Goal: Transaction & Acquisition: Purchase product/service

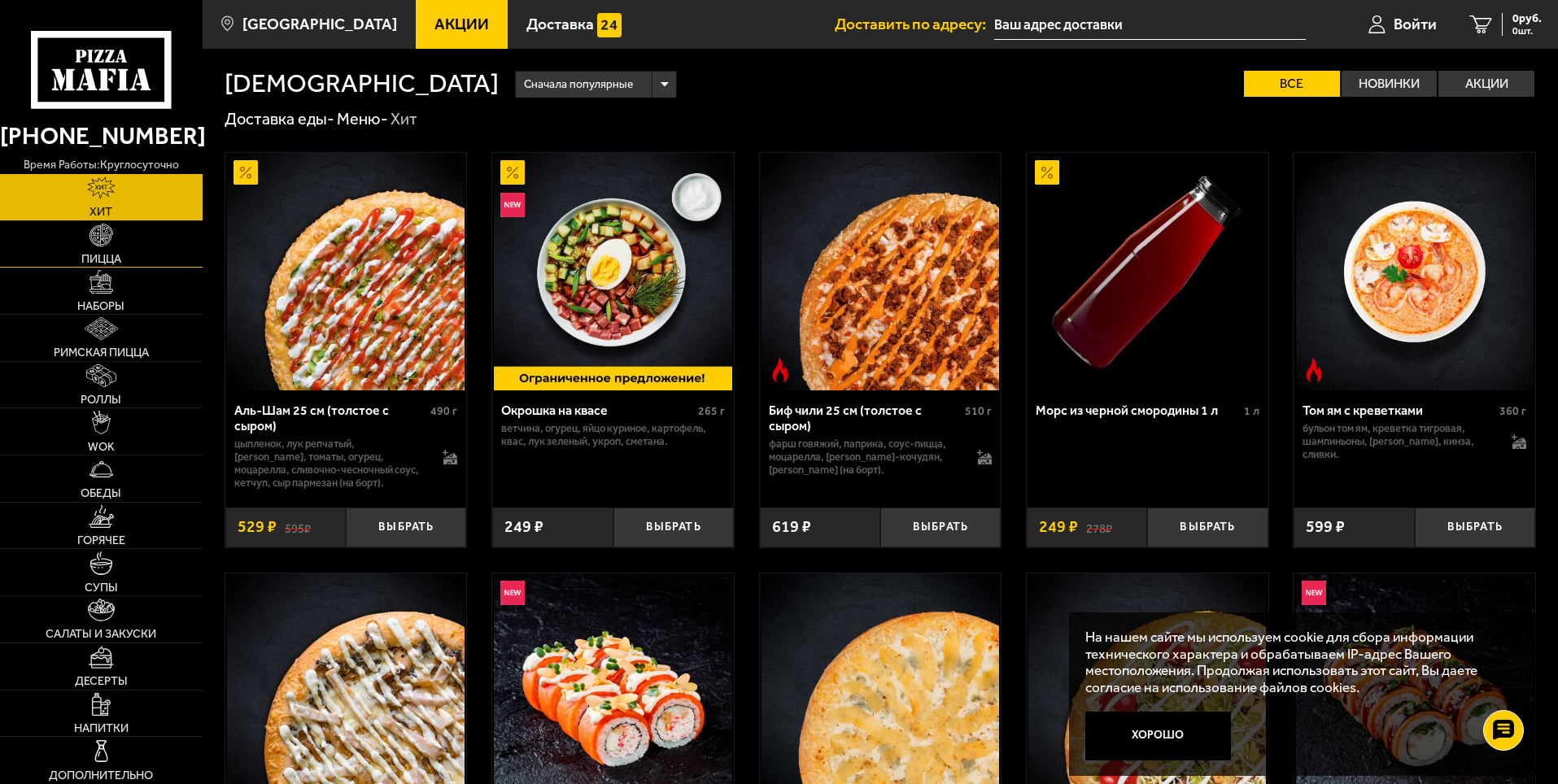
click at [108, 247] on link "Пицца" at bounding box center [101, 244] width 202 height 47
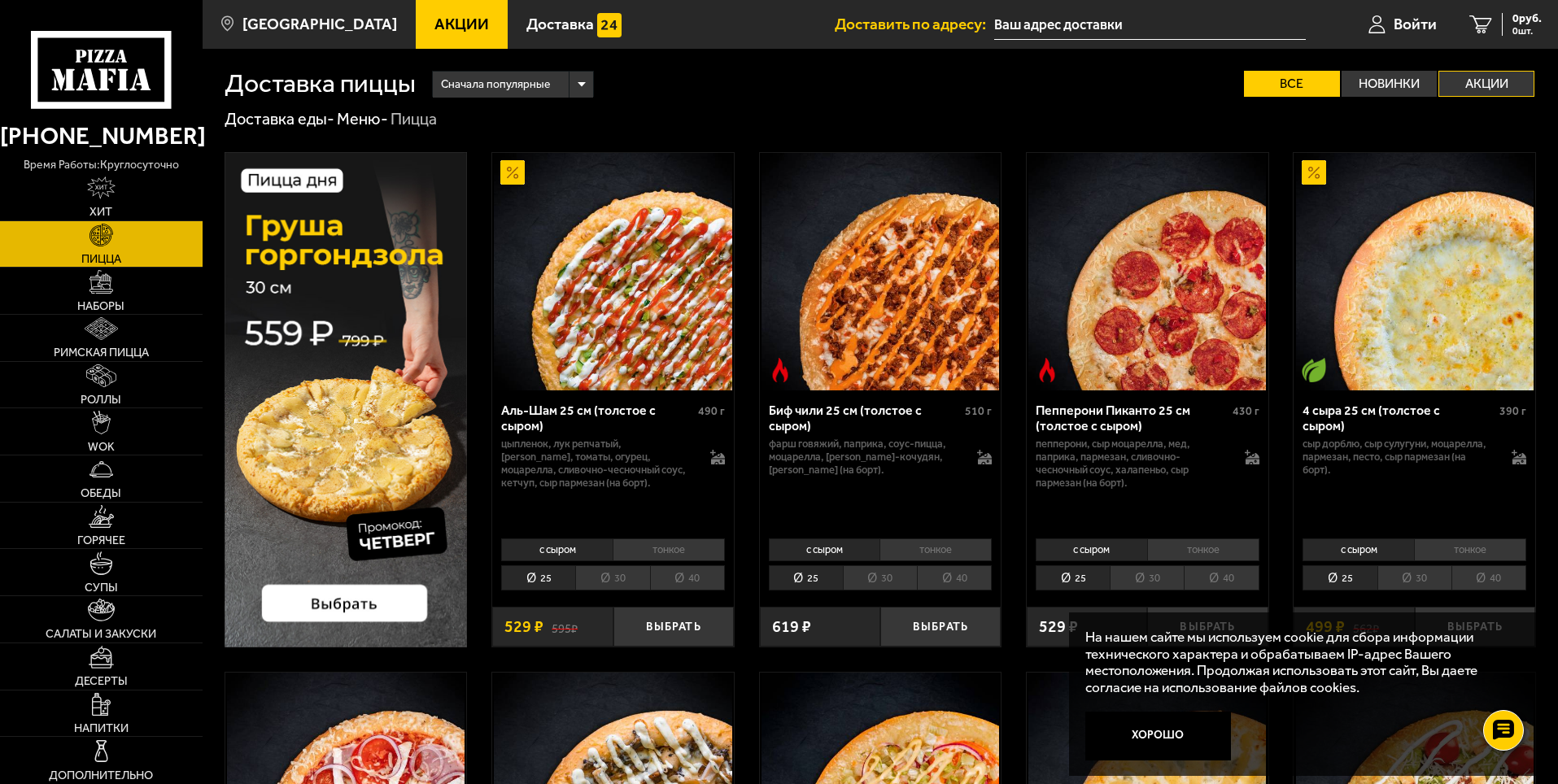
click at [1499, 86] on label "Акции" at bounding box center [1485, 84] width 96 height 26
click at [0, 0] on input "Акции" at bounding box center [0, 0] width 0 height 0
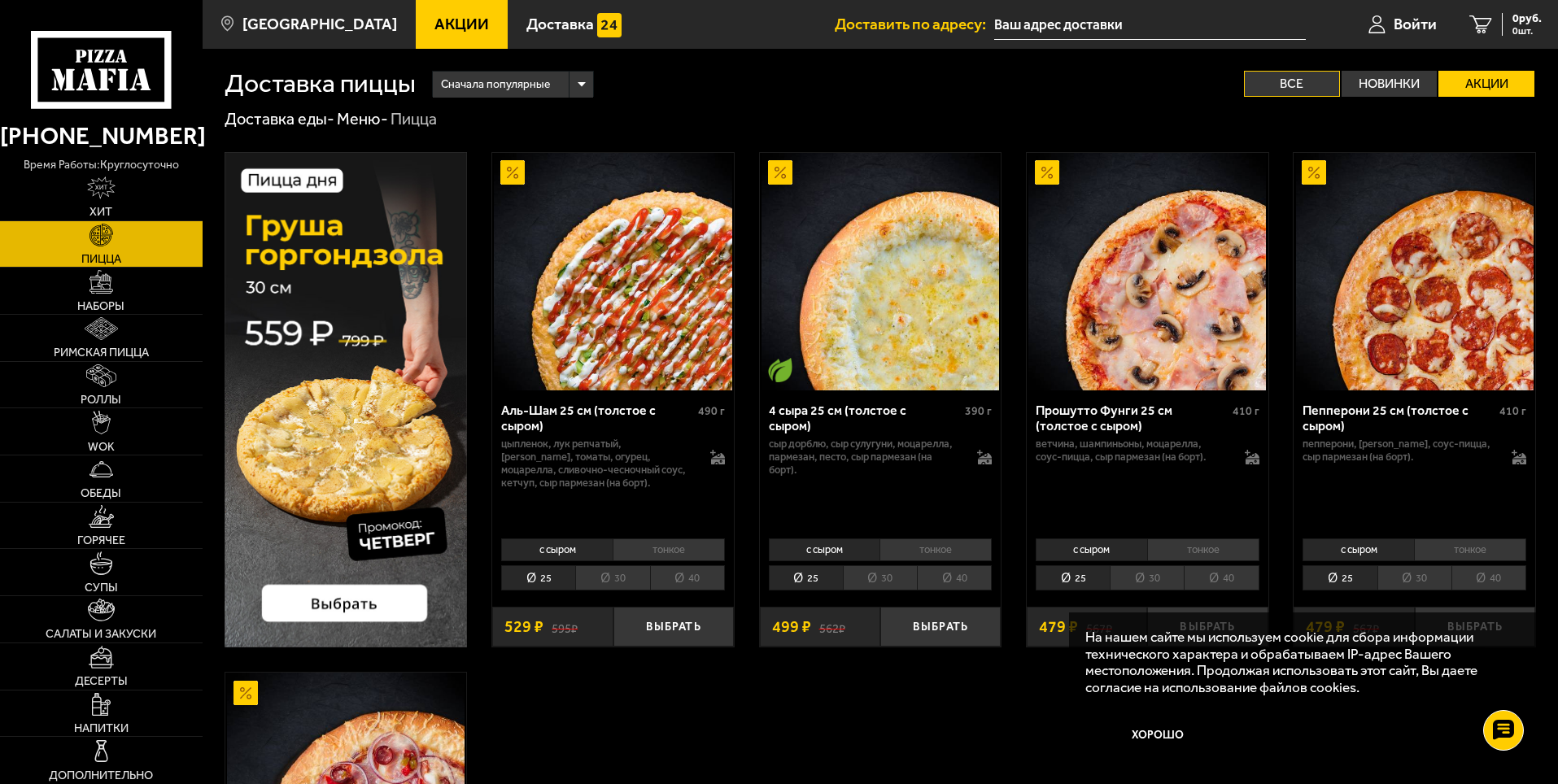
click at [1301, 80] on label "Все" at bounding box center [1291, 84] width 96 height 26
click at [0, 0] on input "Все" at bounding box center [0, 0] width 0 height 0
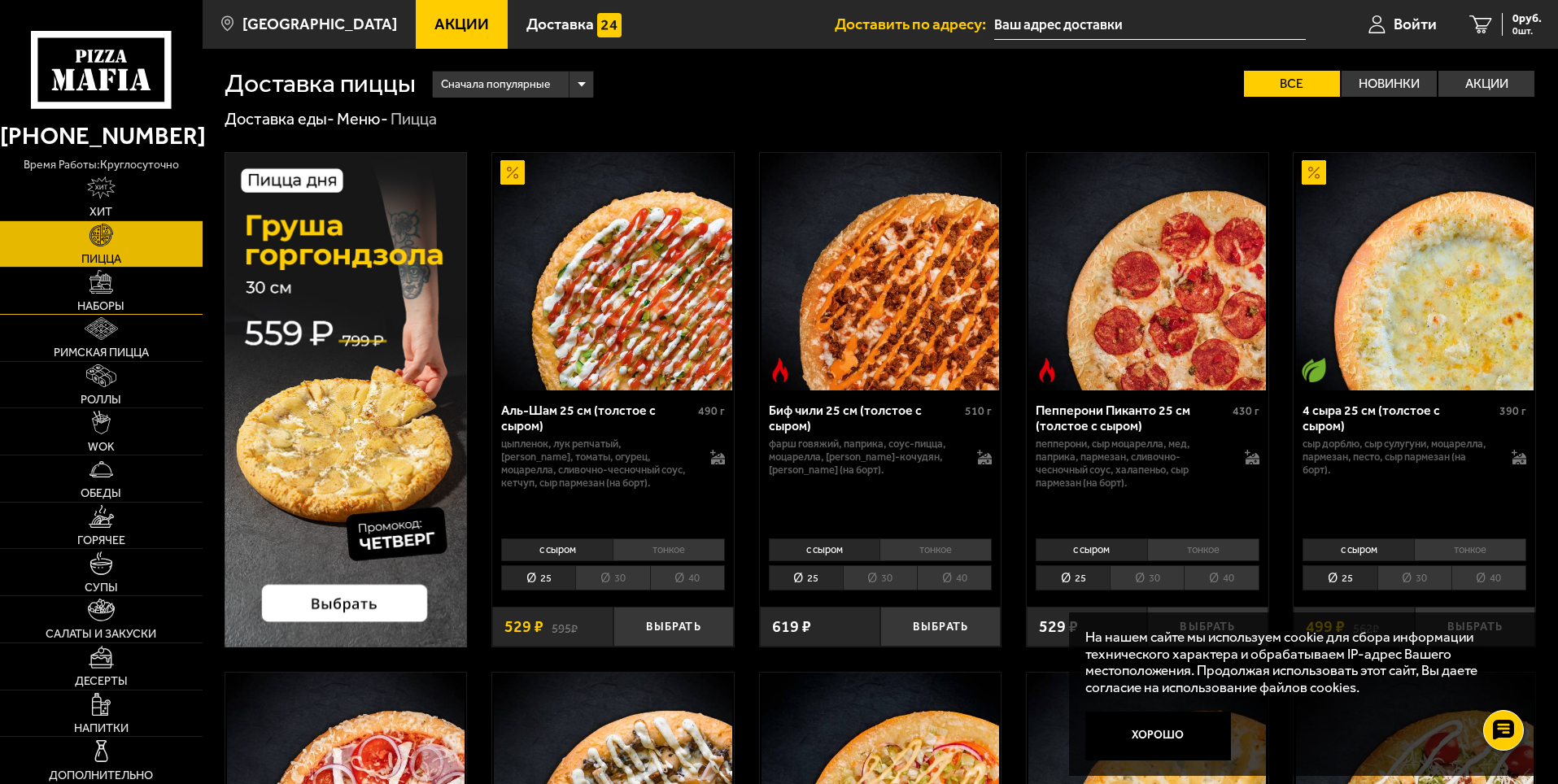
click at [92, 301] on span "Наборы" at bounding box center [101, 305] width 47 height 11
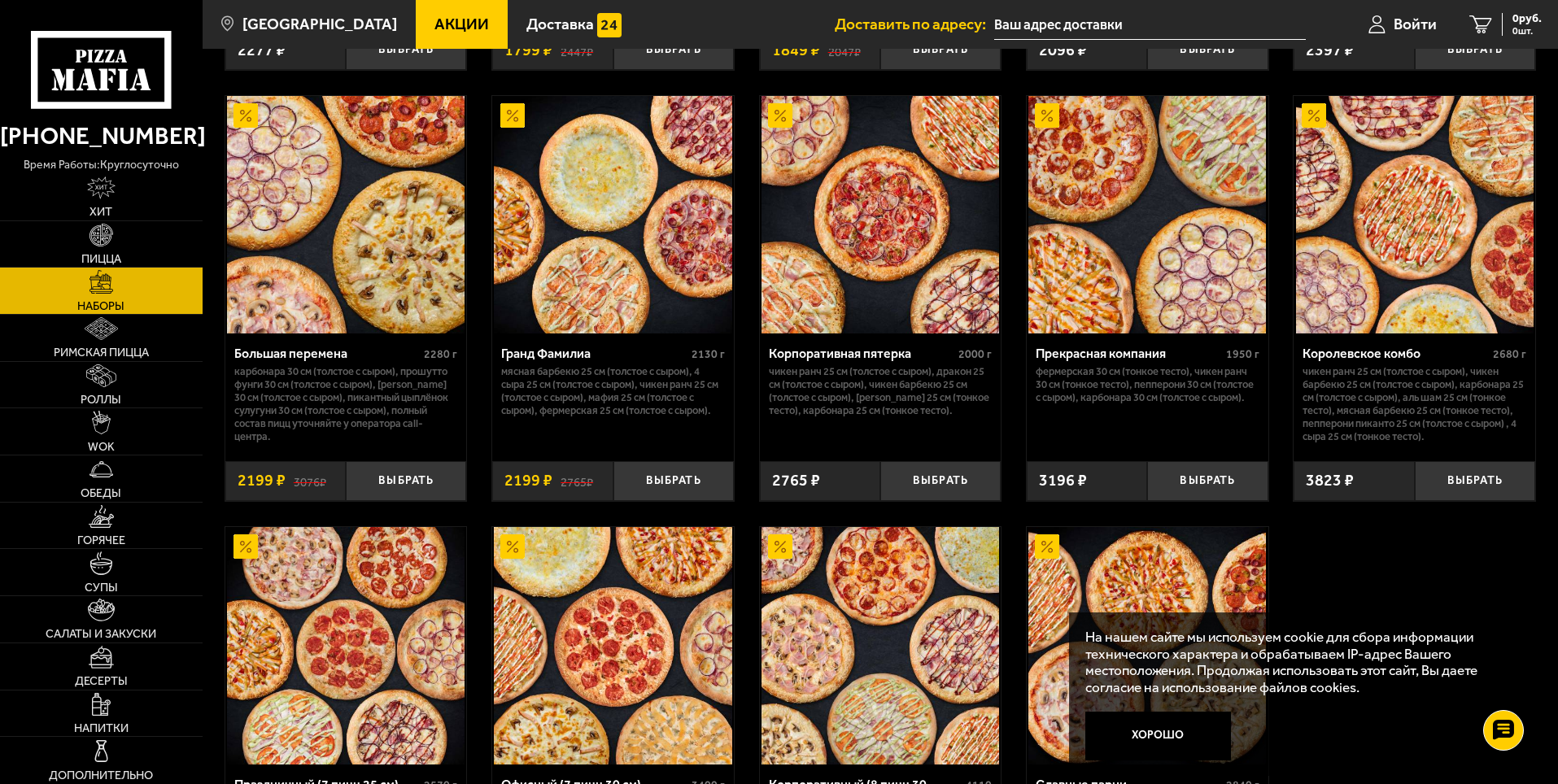
scroll to position [2034, 0]
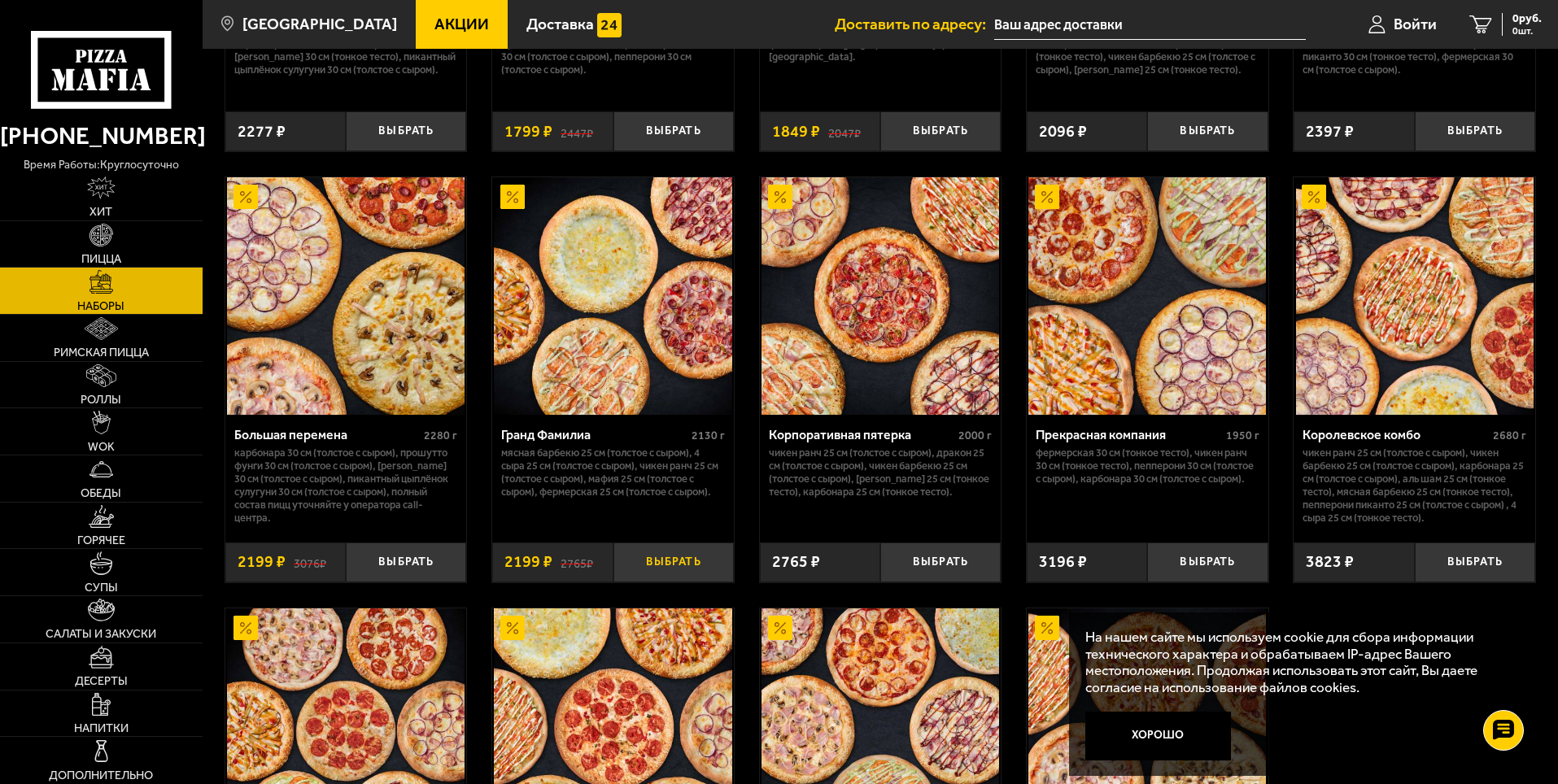
click at [663, 561] on button "Выбрать" at bounding box center [673, 562] width 120 height 40
click at [1511, 20] on span "2199 руб." at bounding box center [1517, 18] width 49 height 11
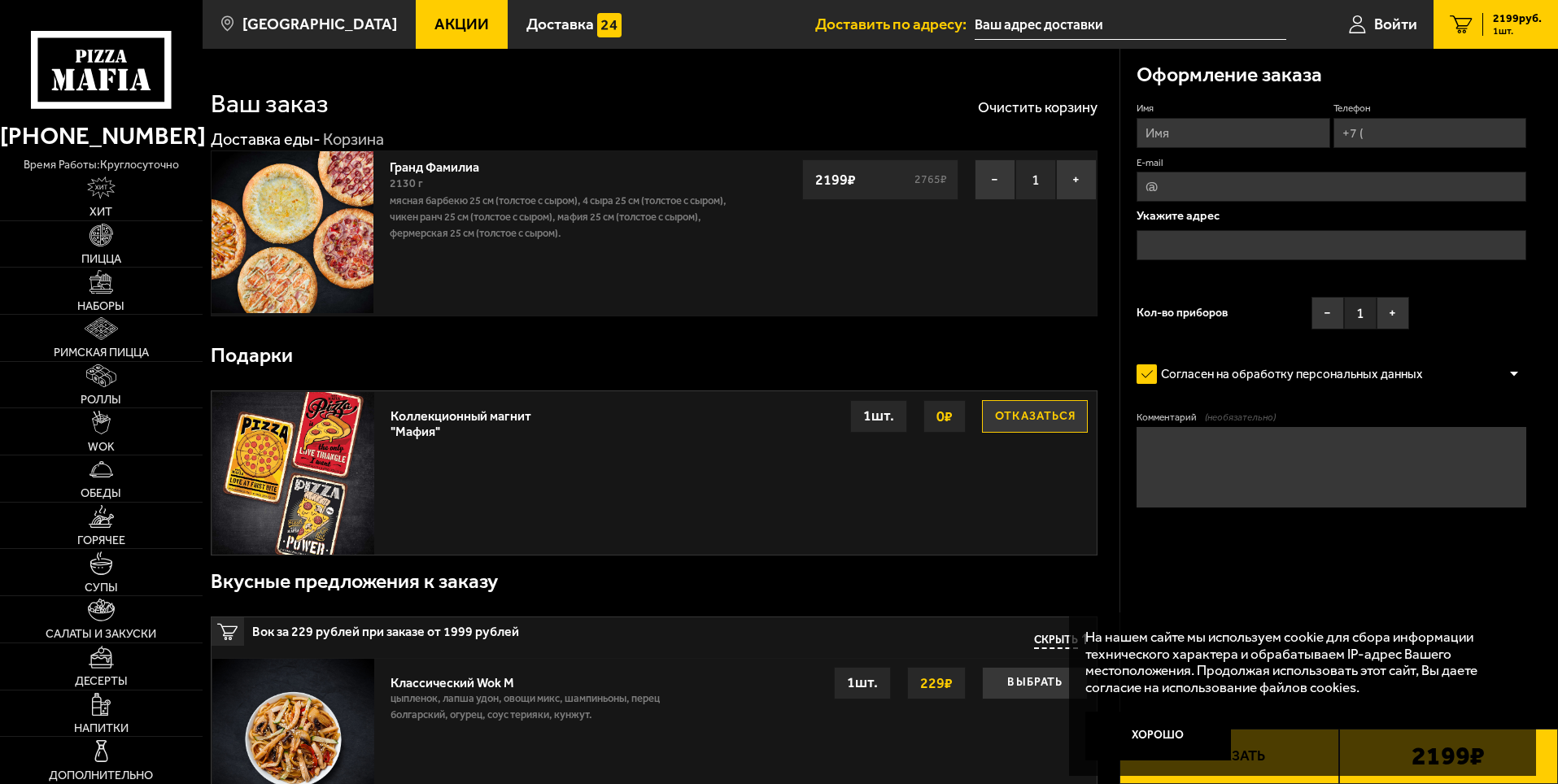
click at [1029, 417] on button "Отказаться" at bounding box center [1034, 417] width 106 height 32
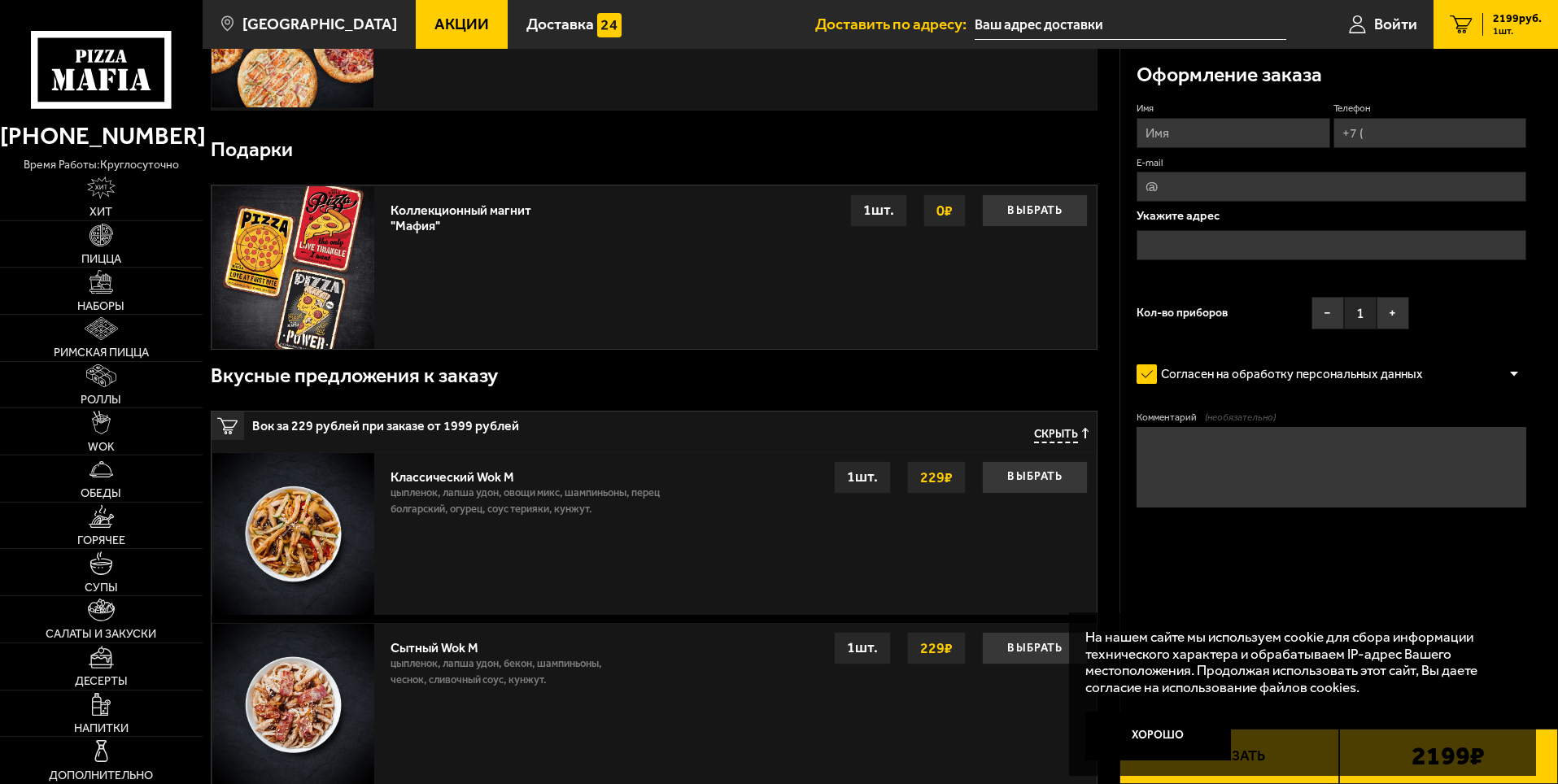
scroll to position [244, 0]
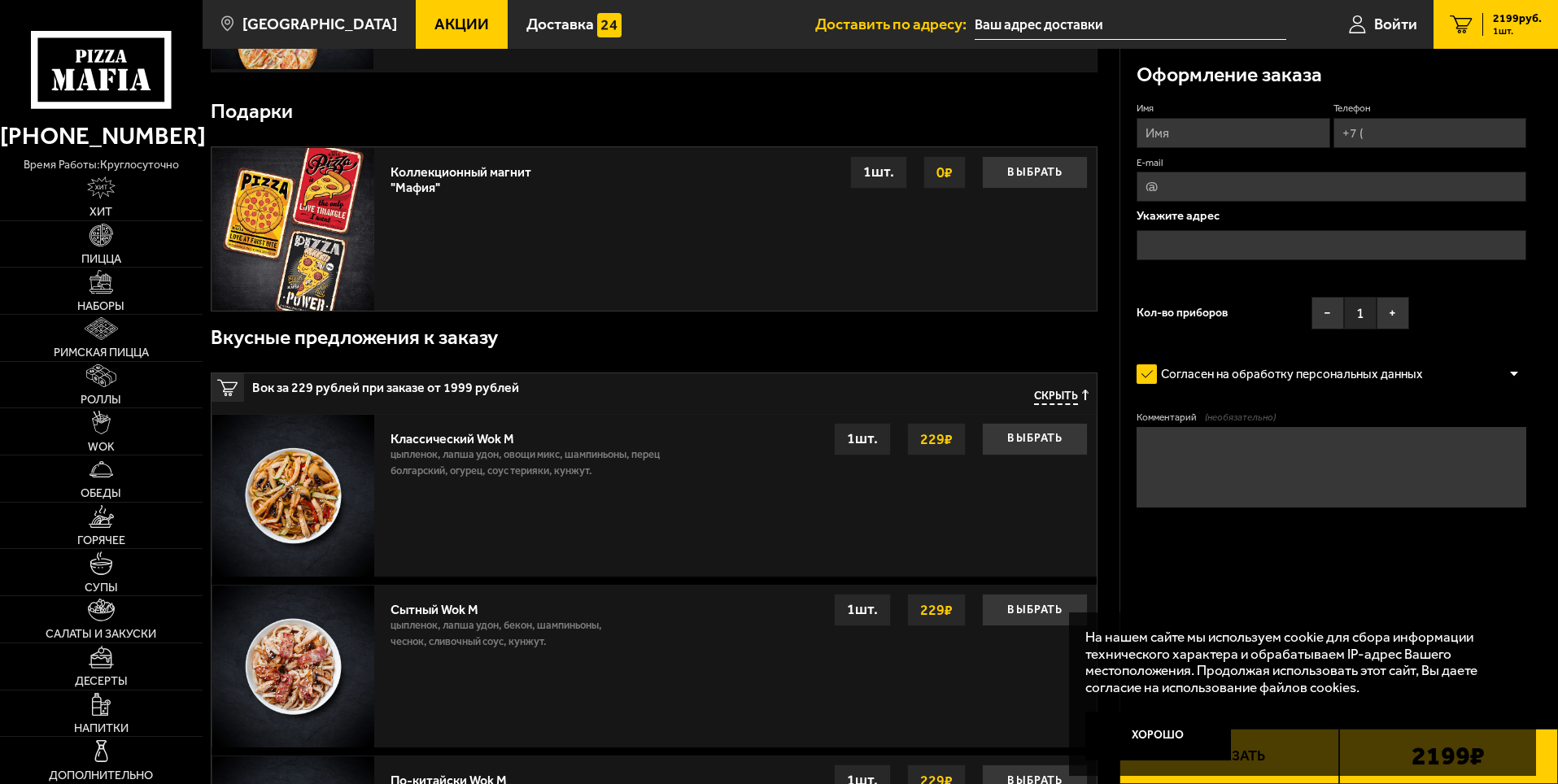
click at [1060, 394] on span "Скрыть" at bounding box center [1056, 397] width 44 height 15
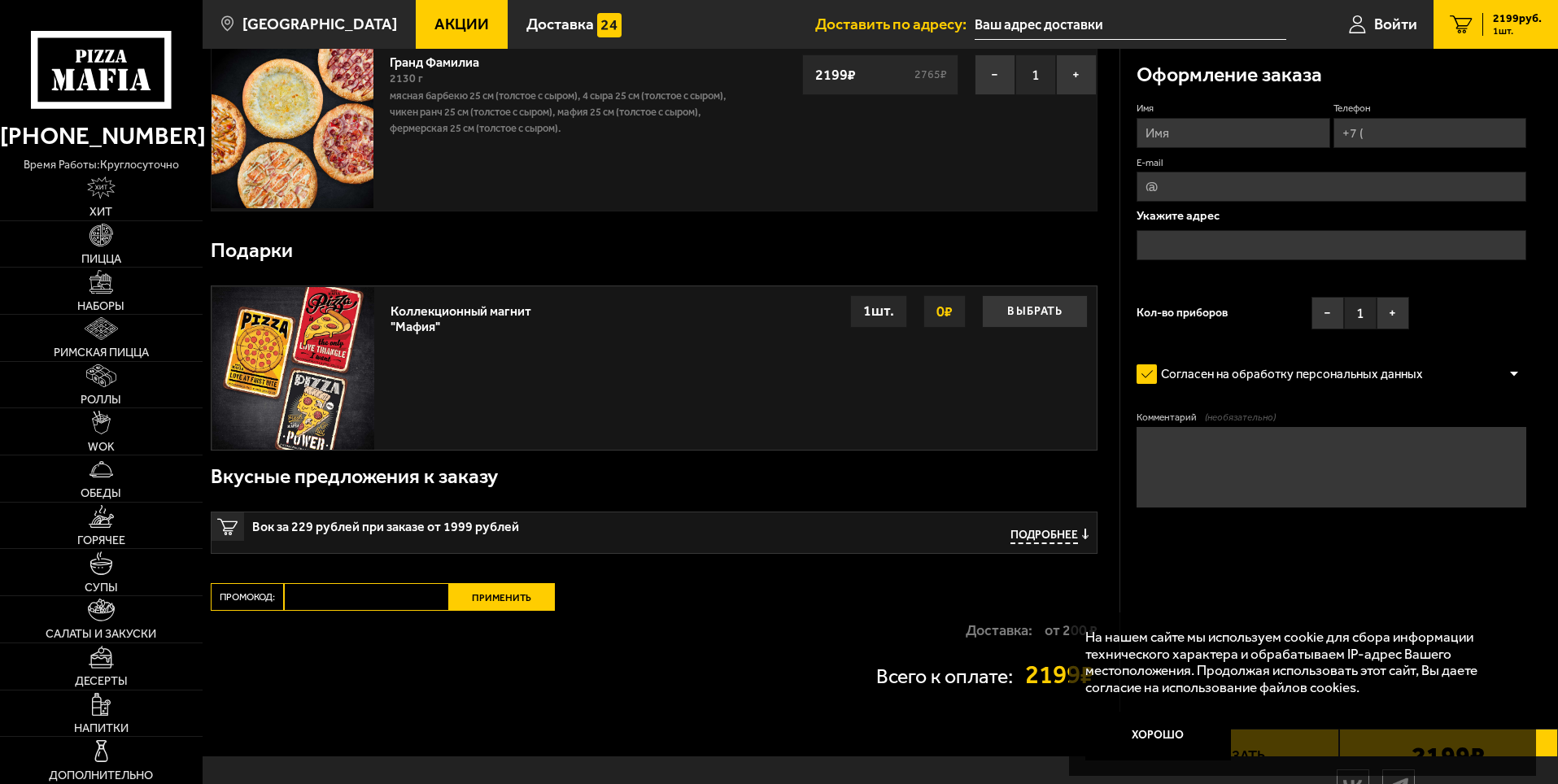
scroll to position [0, 0]
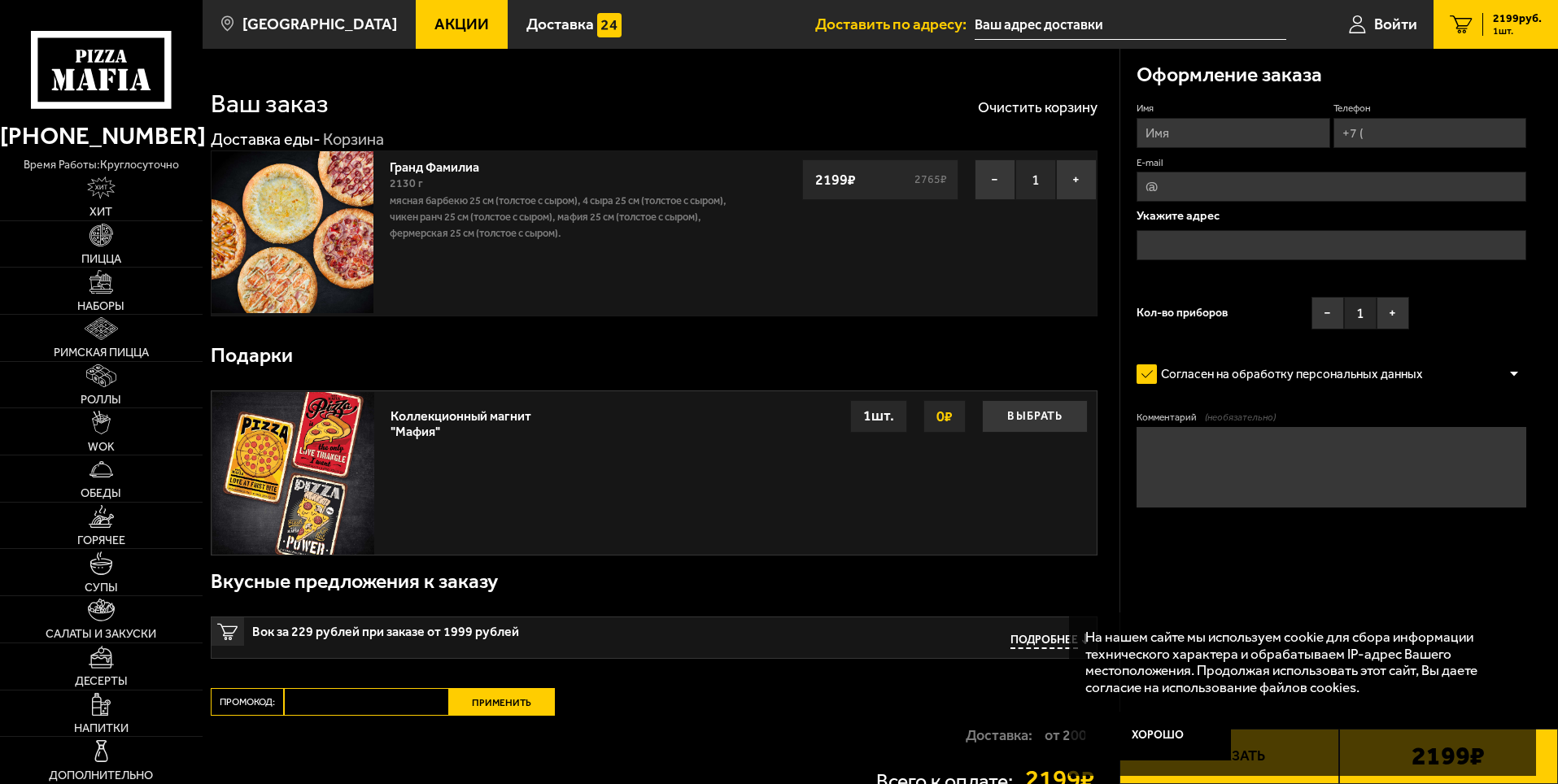
click at [1203, 133] on input "Имя" at bounding box center [1233, 133] width 193 height 30
type input "[PERSON_NAME]"
click at [1377, 137] on input "Телефон" at bounding box center [1429, 133] width 193 height 30
type input "[PHONE_NUMBER]"
type input "[EMAIL_ADDRESS][DOMAIN_NAME]"
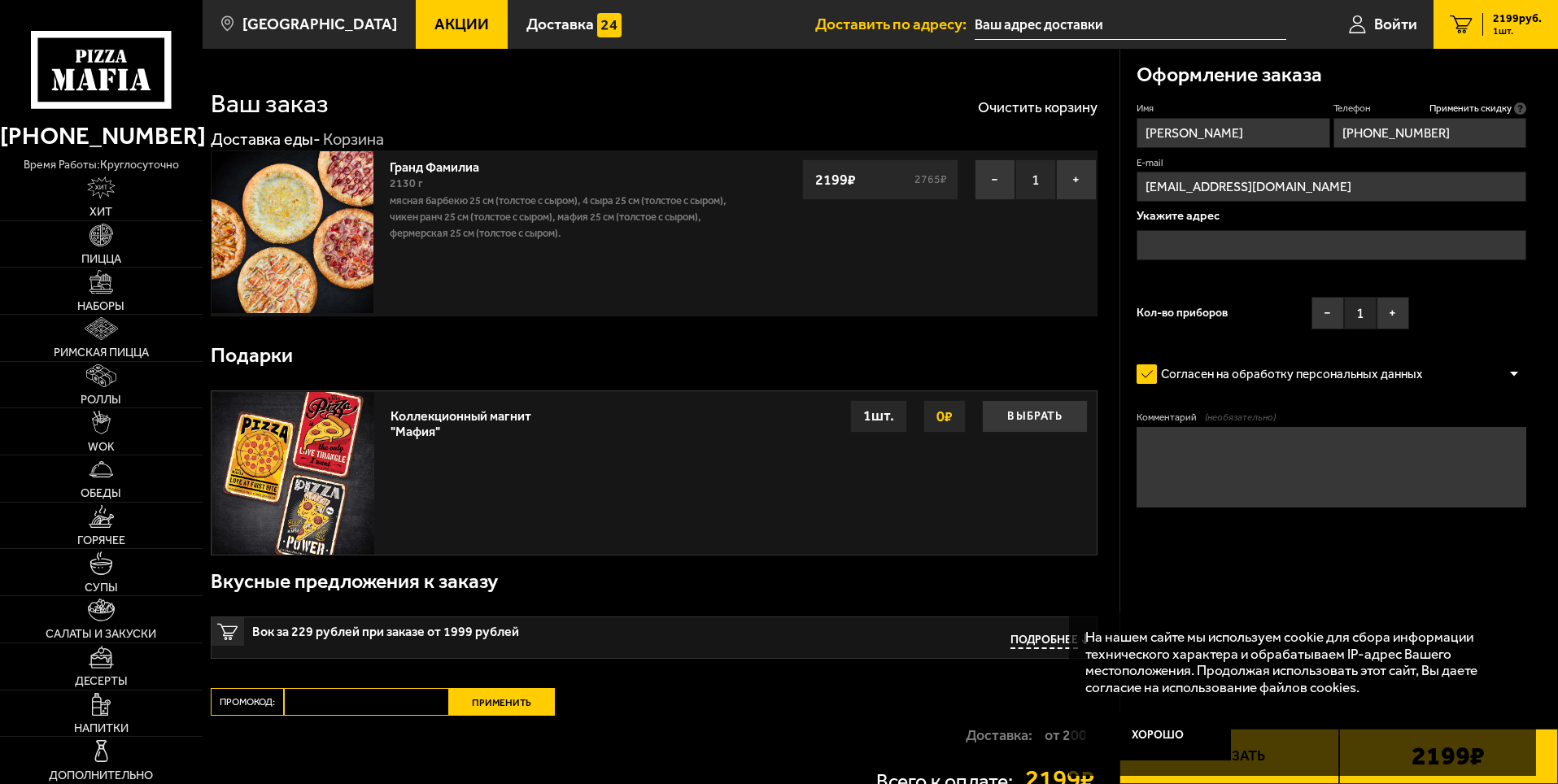
type input "[PHONE_NUMBER]"
click at [1221, 239] on input "text" at bounding box center [1331, 246] width 390 height 30
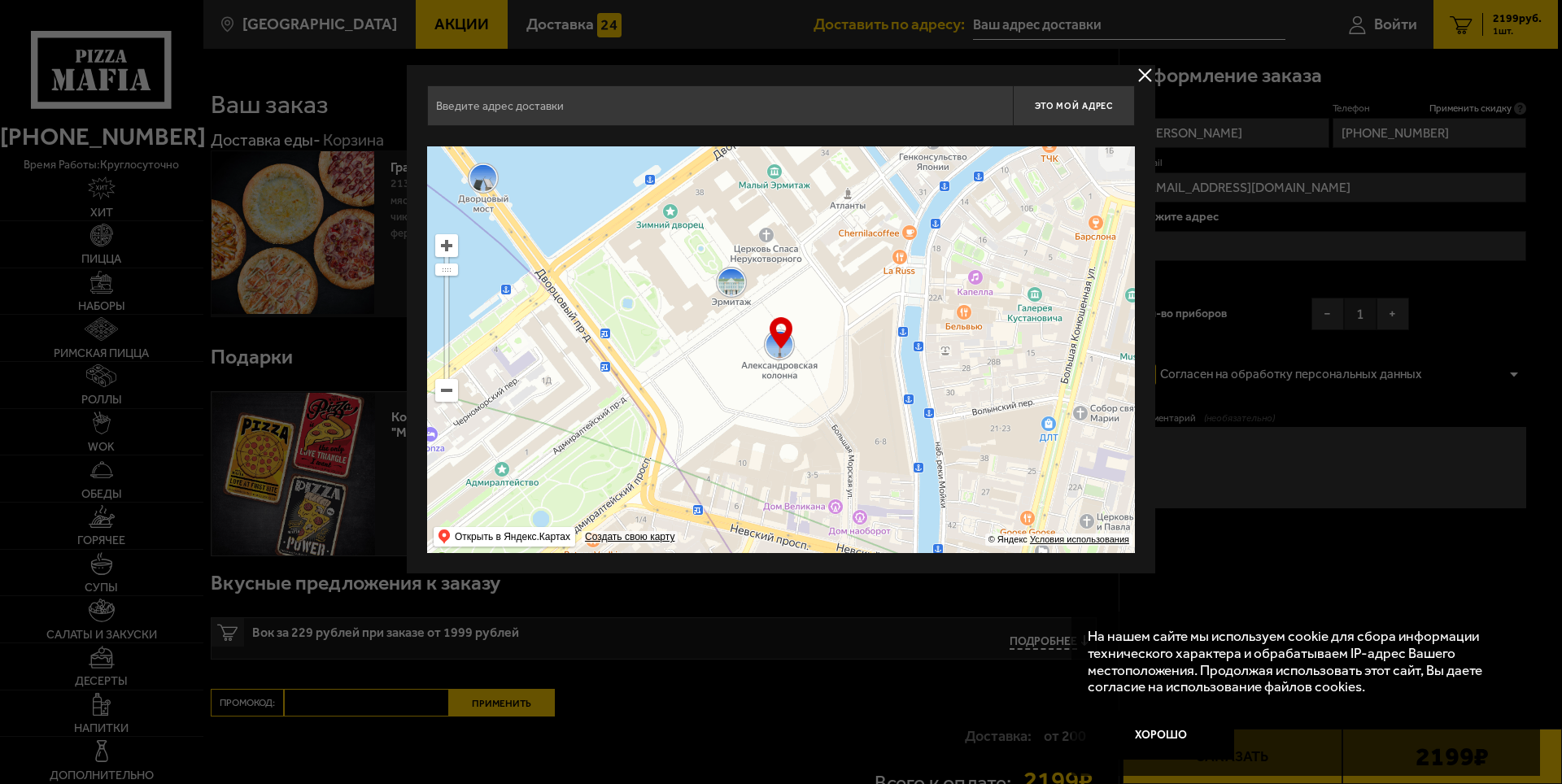
click at [456, 108] on input "text" at bounding box center [720, 106] width 586 height 41
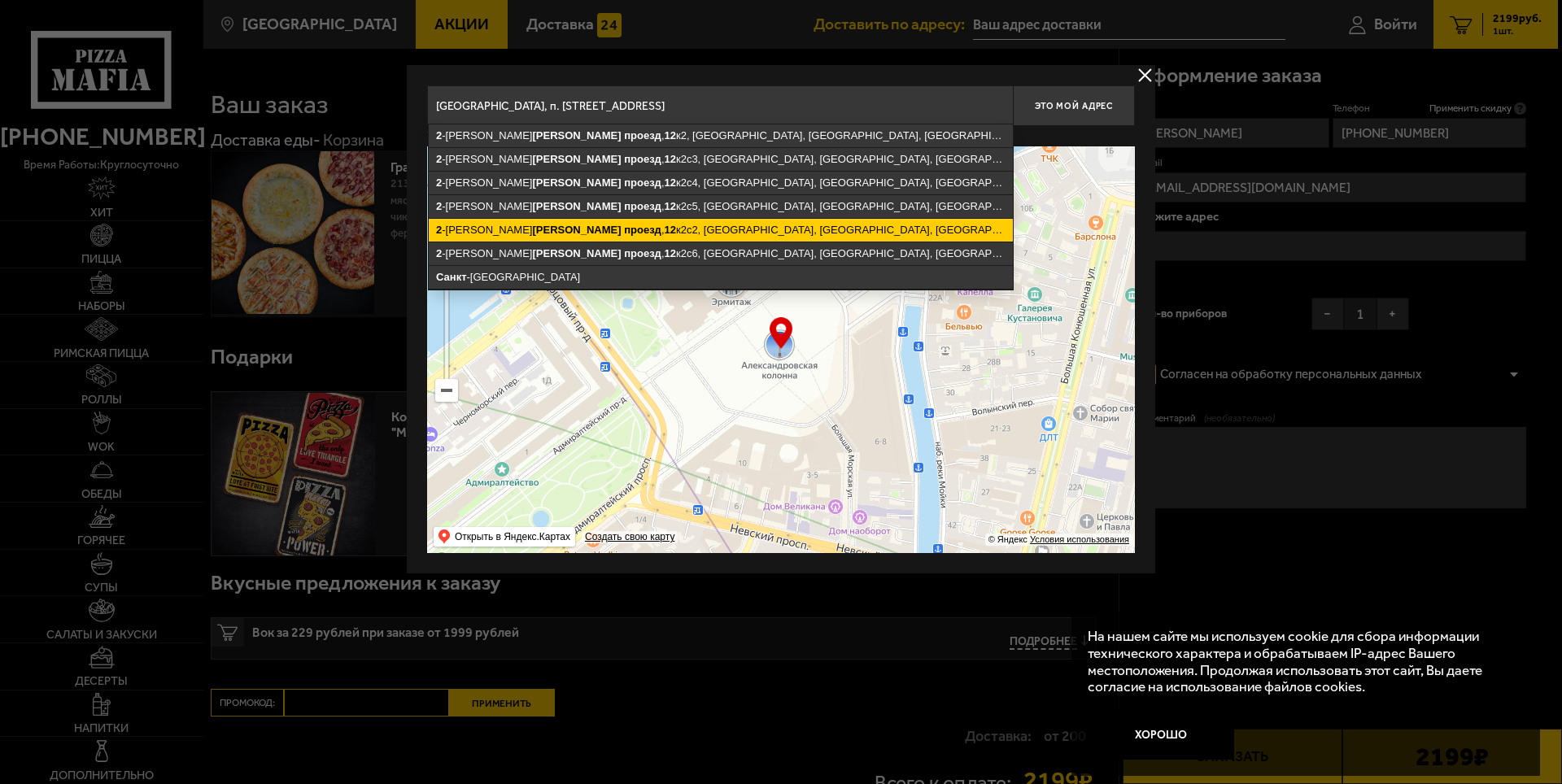
click at [706, 231] on ymaps "[STREET_ADDRESS]" at bounding box center [721, 229] width 584 height 23
type input "[STREET_ADDRESS]"
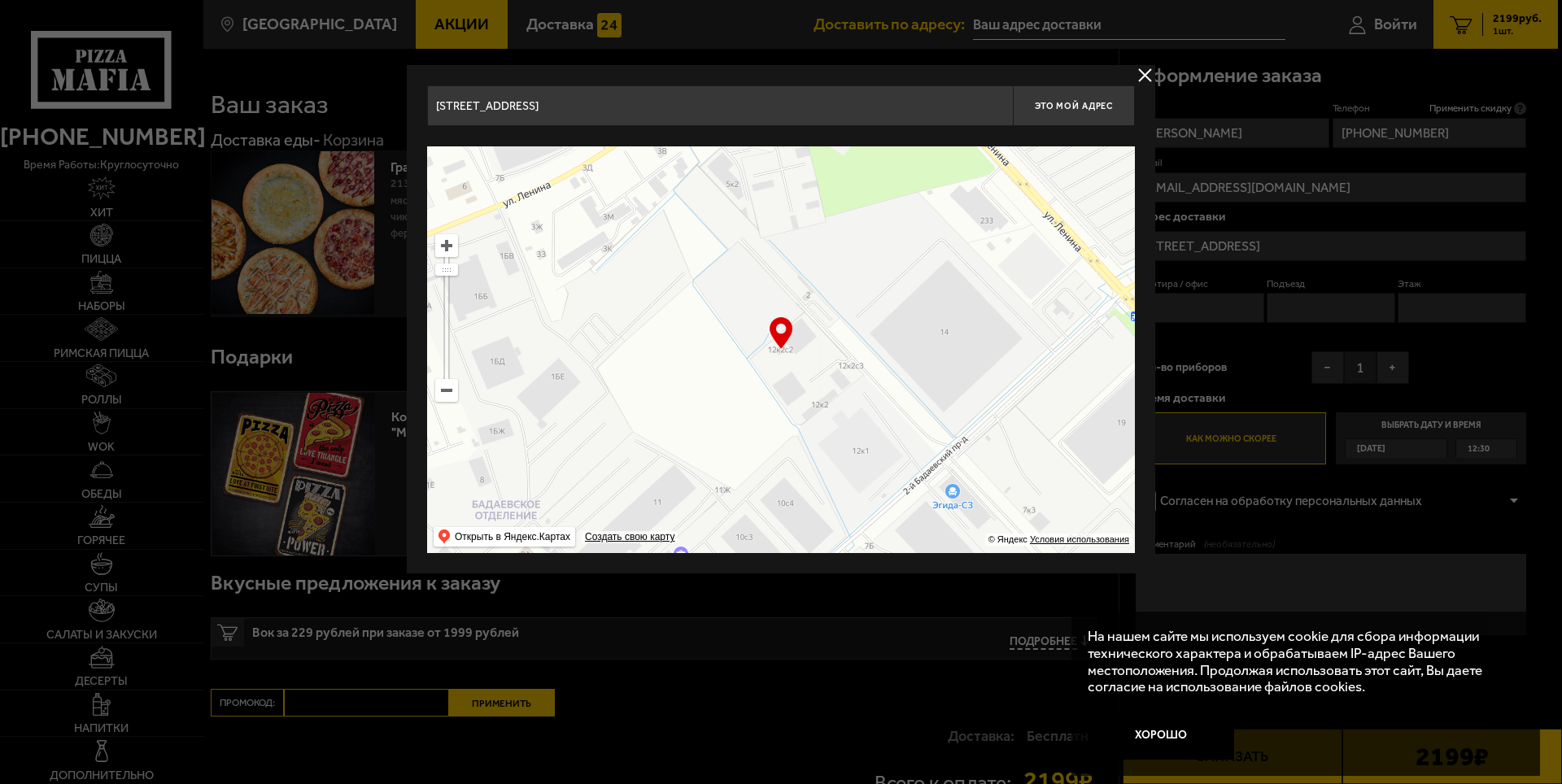
click at [782, 347] on div "… © Яндекс Условия использования Открыть в Яндекс.Картах Создать свою карту" at bounding box center [781, 350] width 708 height 406
click at [1087, 102] on span "Это мой адрес" at bounding box center [1074, 106] width 78 height 10
type input "[STREET_ADDRESS]"
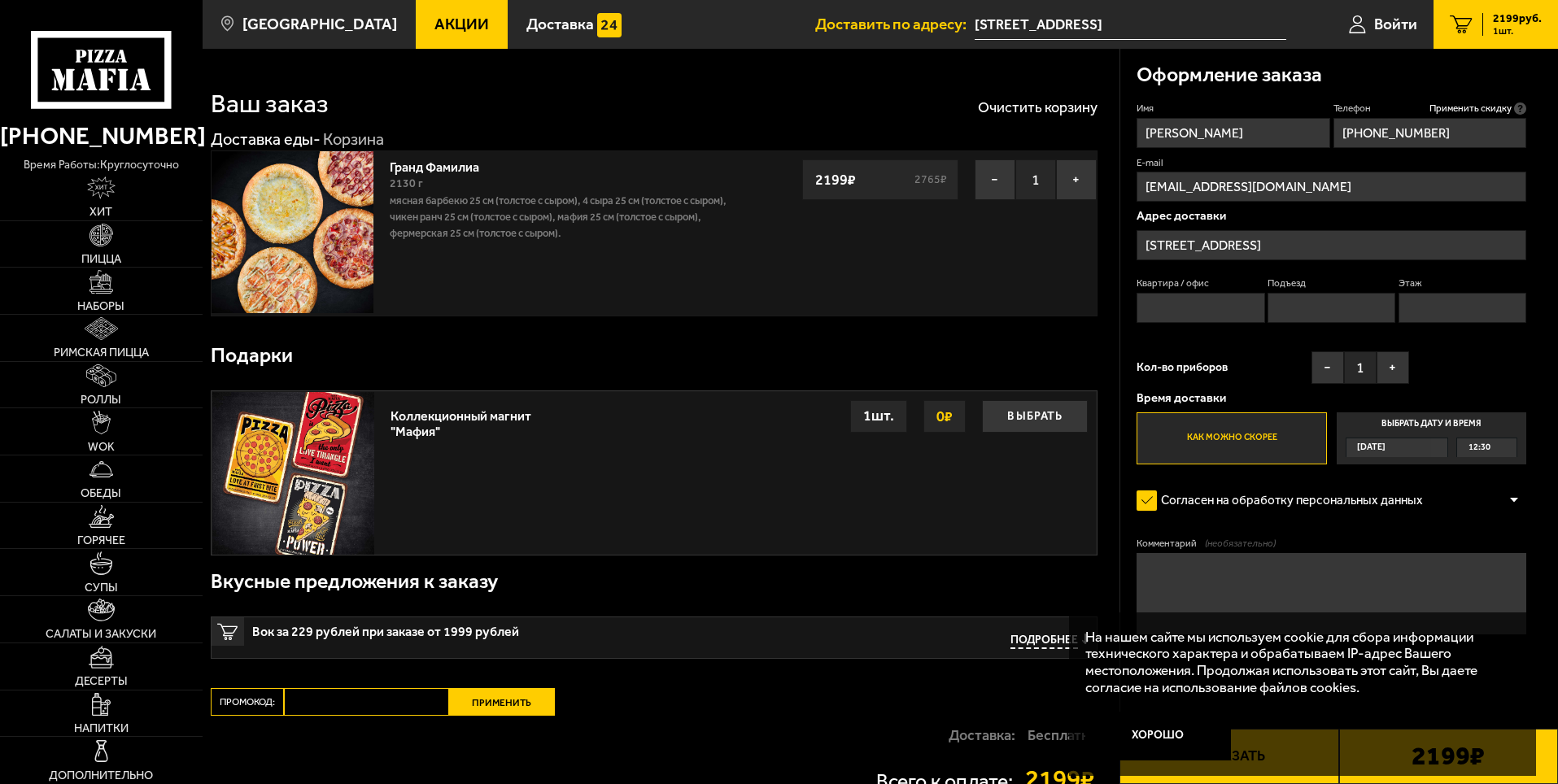
click at [1201, 302] on input "Квартира / офис" at bounding box center [1200, 308] width 128 height 30
type input "17"
click at [1318, 310] on input "Подъезд" at bounding box center [1331, 308] width 128 height 30
type input "1"
click at [1414, 308] on input "Этаж" at bounding box center [1461, 308] width 128 height 30
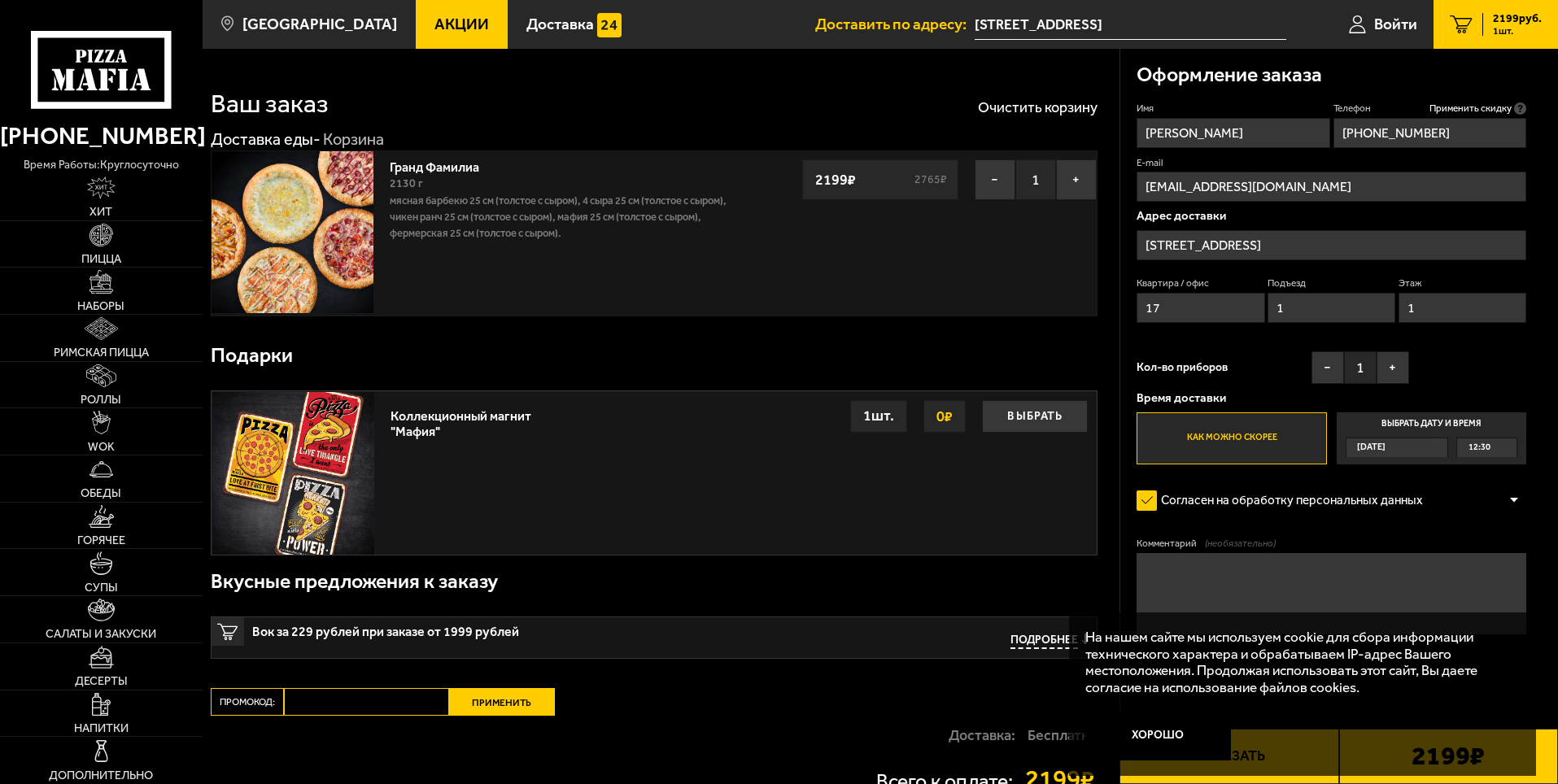
type input "1"
click at [1240, 437] on label "Как можно скорее" at bounding box center [1231, 438] width 190 height 52
click at [0, 0] on input "Как можно скорее" at bounding box center [0, 0] width 0 height 0
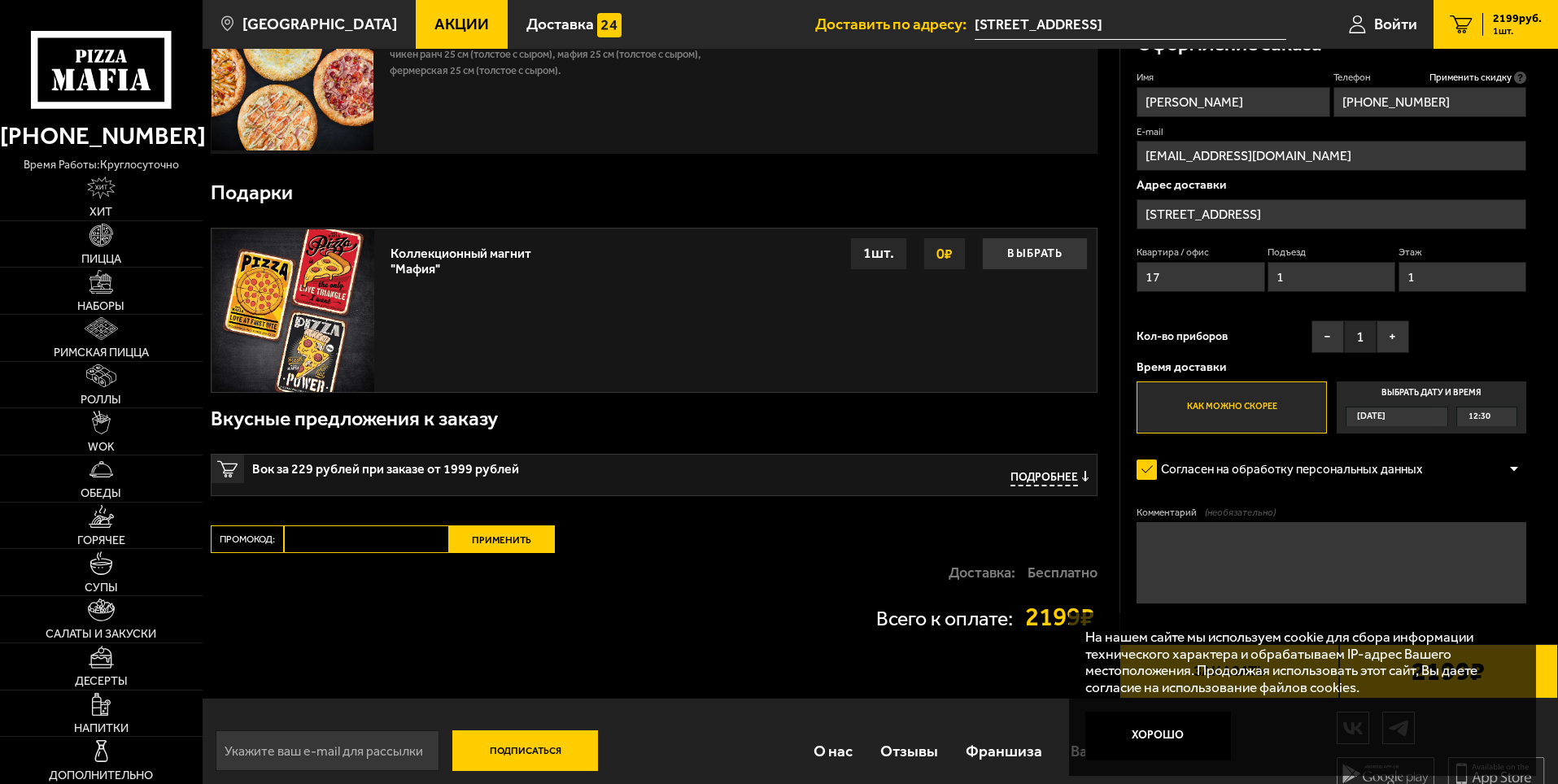
scroll to position [184, 0]
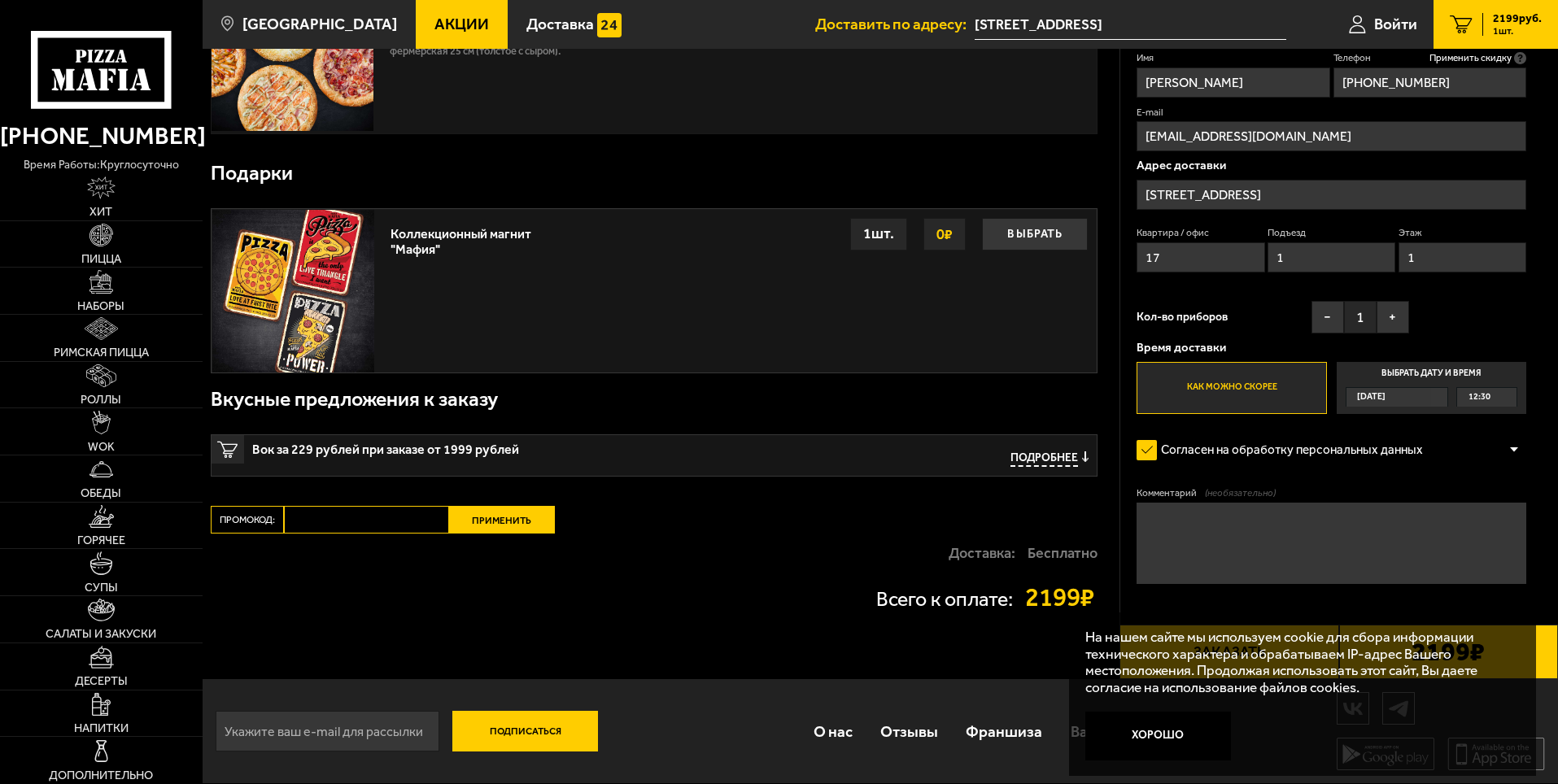
click at [1209, 523] on textarea "Комментарий (необязательно)" at bounding box center [1331, 544] width 390 height 81
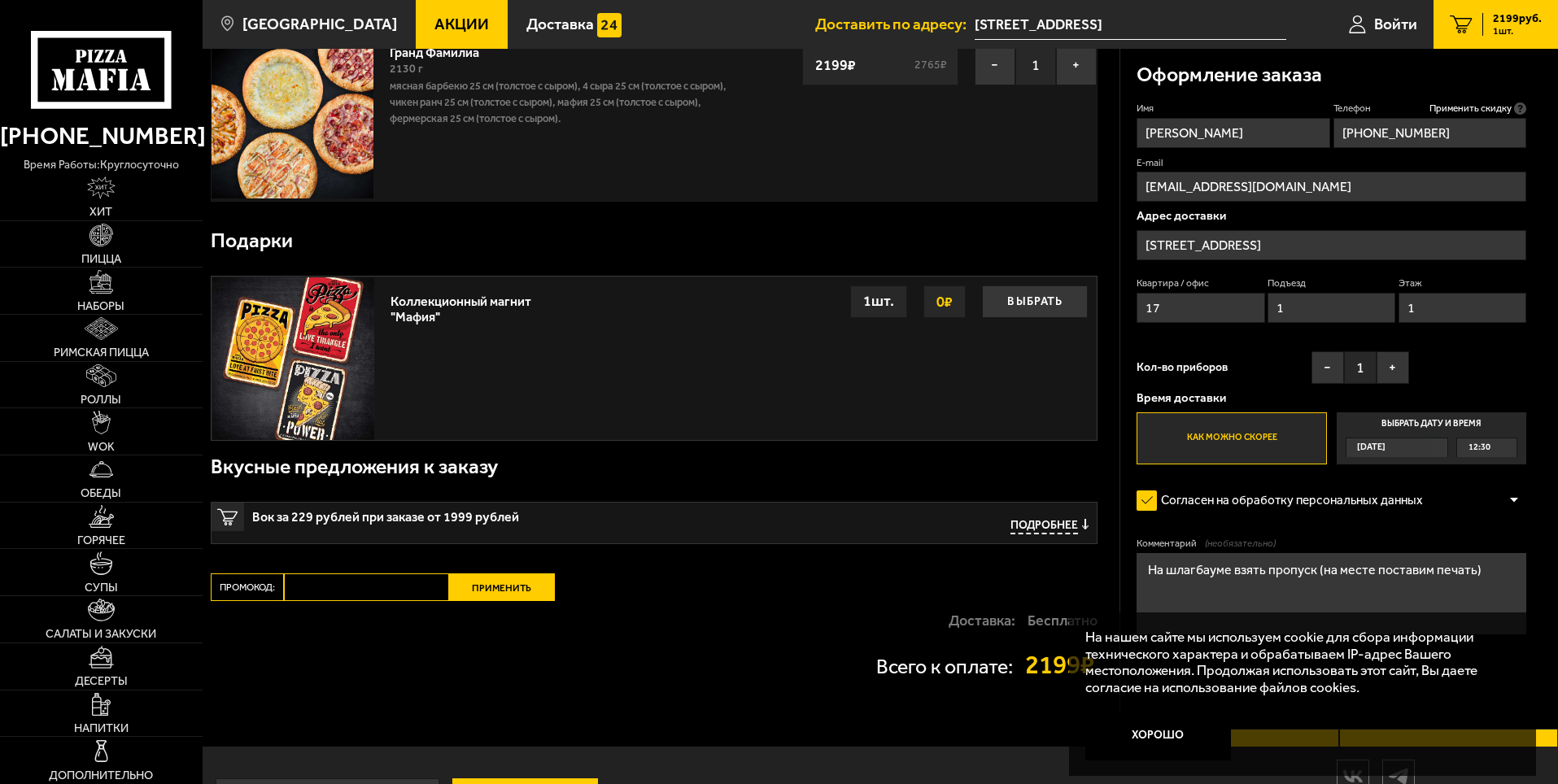
scroll to position [163, 0]
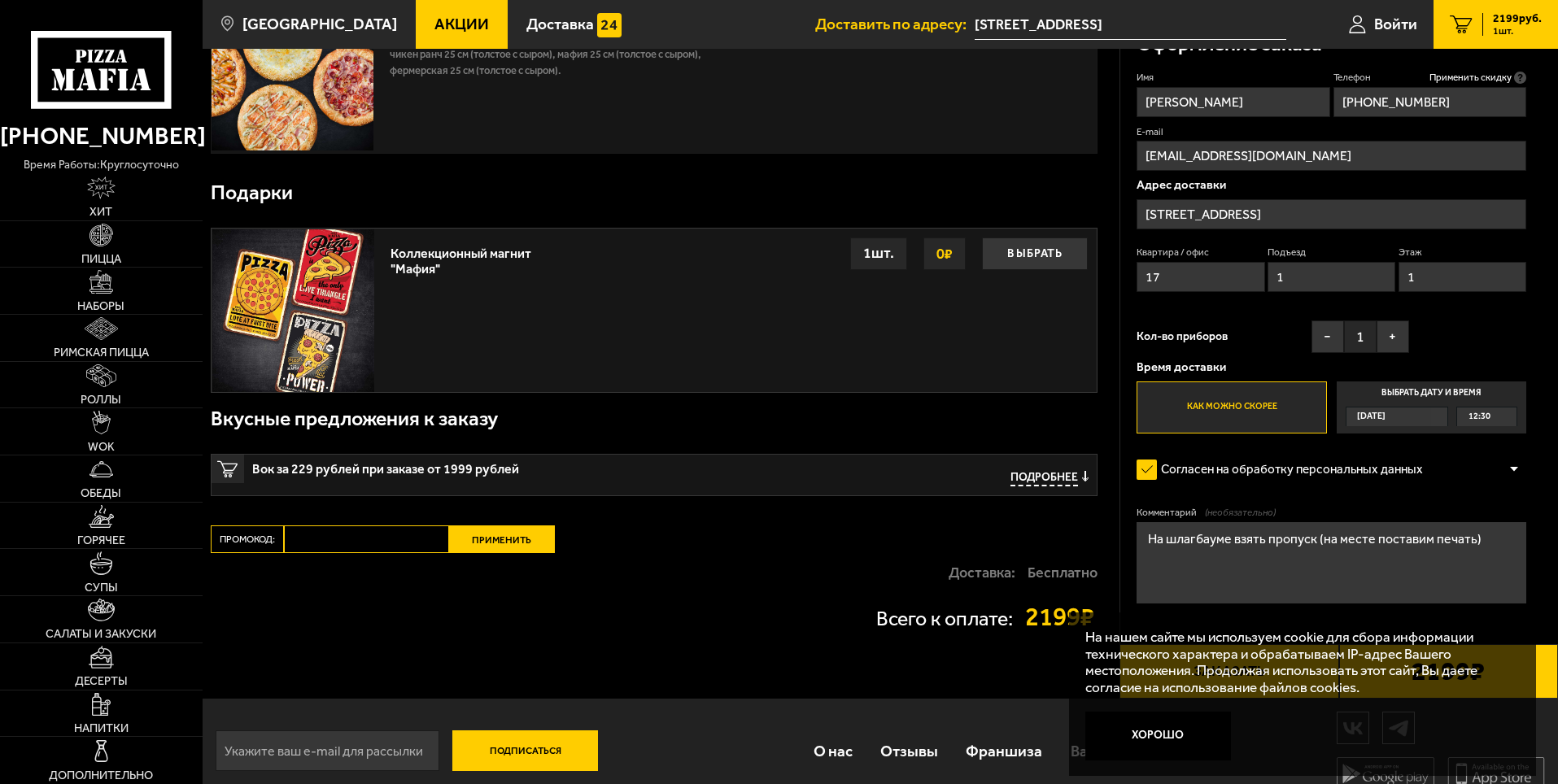
click at [1483, 541] on textarea "На шлагбауме взять пропуск (на месте поставим печать)" at bounding box center [1331, 563] width 390 height 81
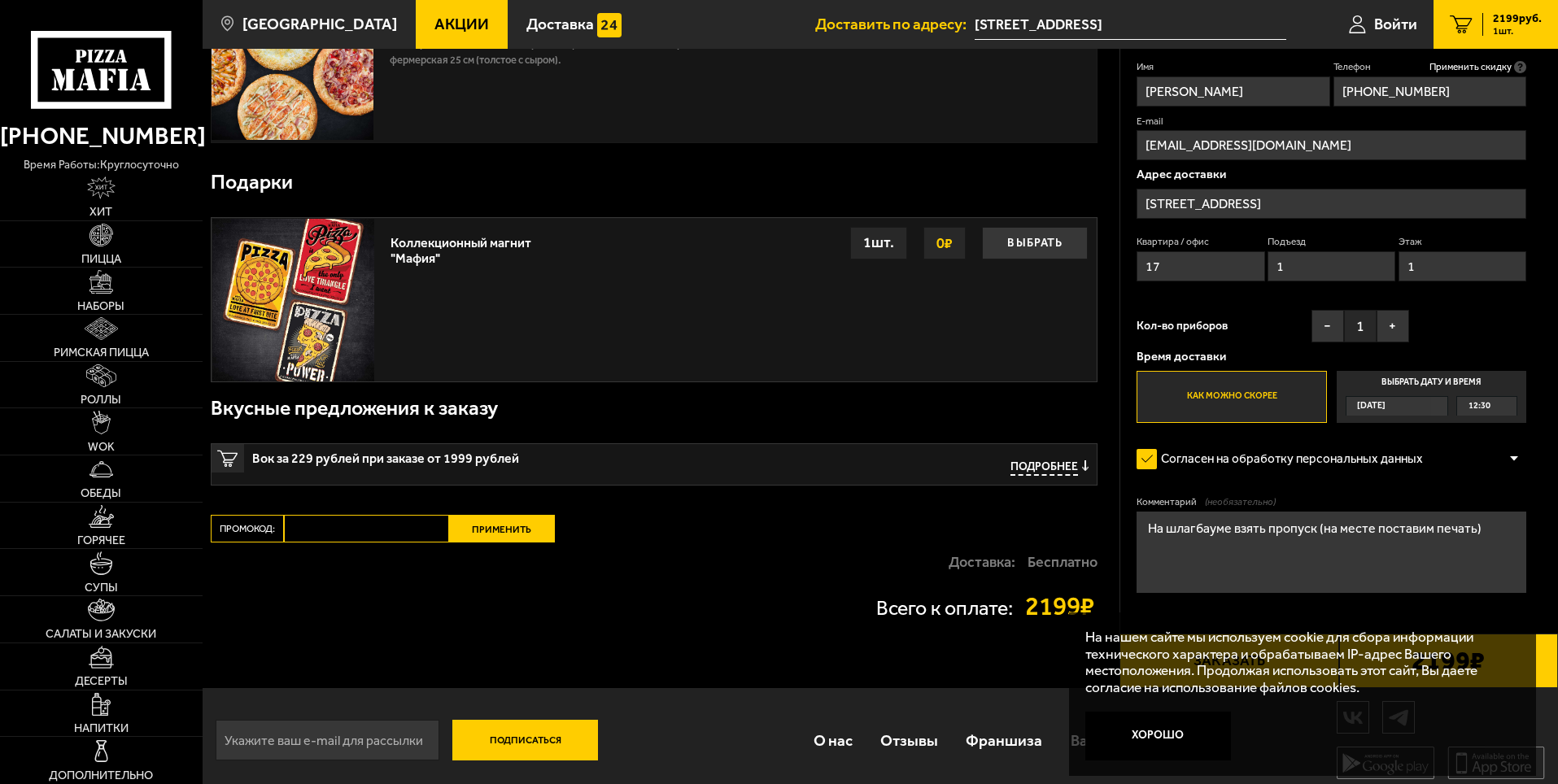
scroll to position [184, 0]
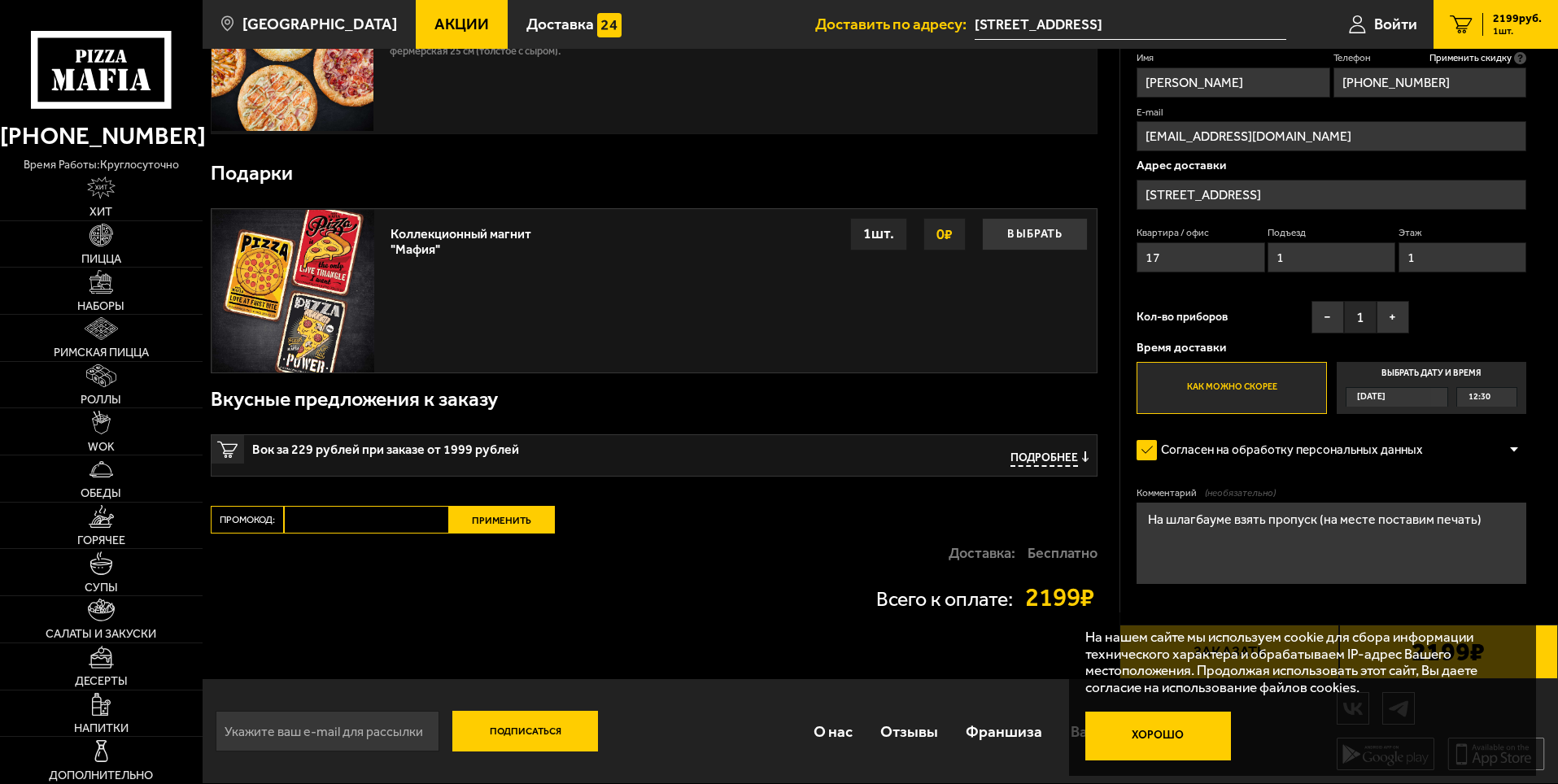
type textarea "На шлагбауме взять пропуск (на месте поставим печать)"
click at [1151, 742] on button "Хорошо" at bounding box center [1157, 737] width 146 height 49
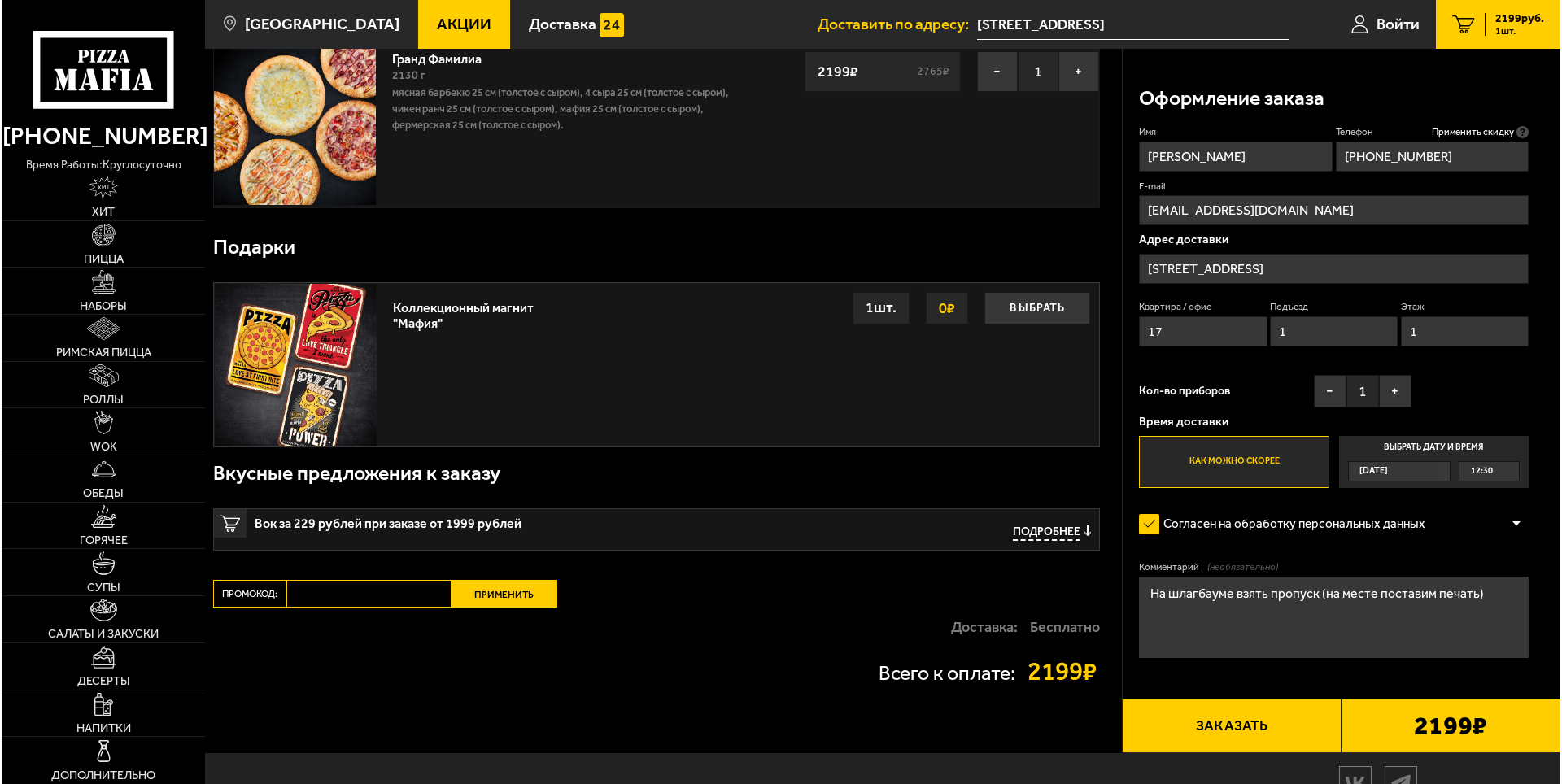
scroll to position [163, 0]
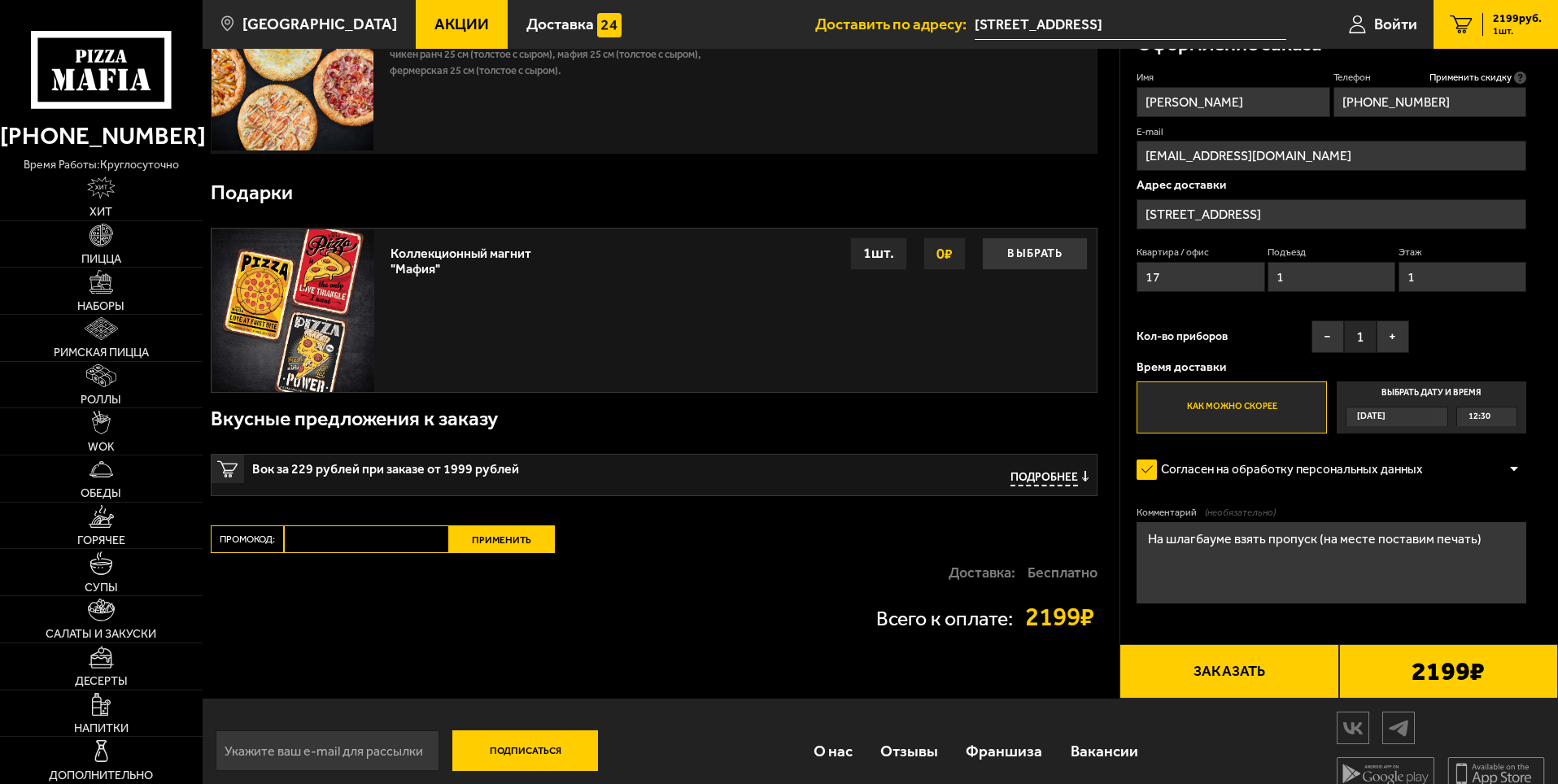
click at [1221, 677] on button "Заказать" at bounding box center [1229, 671] width 218 height 55
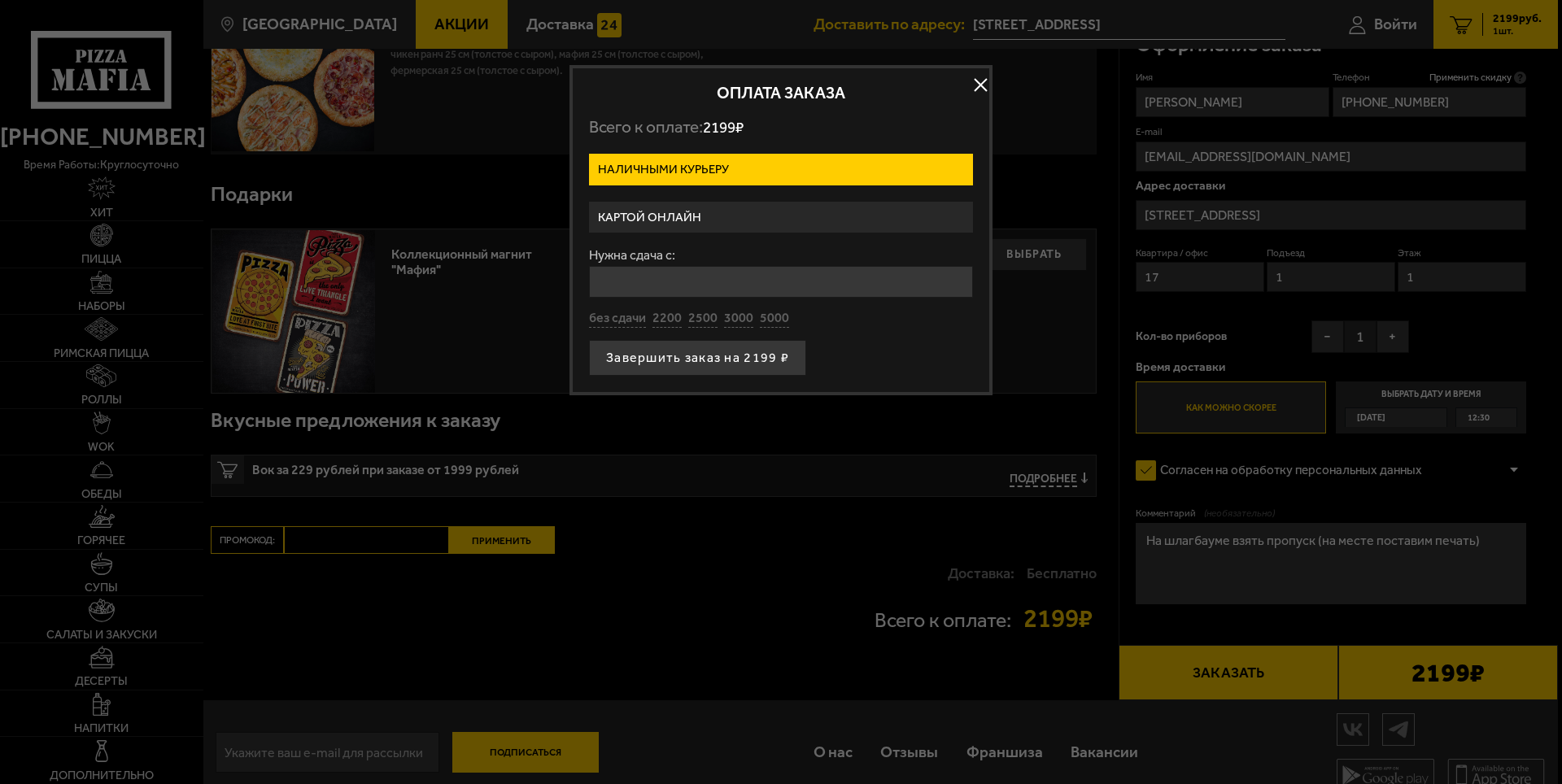
click at [697, 214] on label "Картой онлайн" at bounding box center [781, 217] width 384 height 31
click at [0, 0] on input "Картой онлайн" at bounding box center [0, 0] width 0 height 0
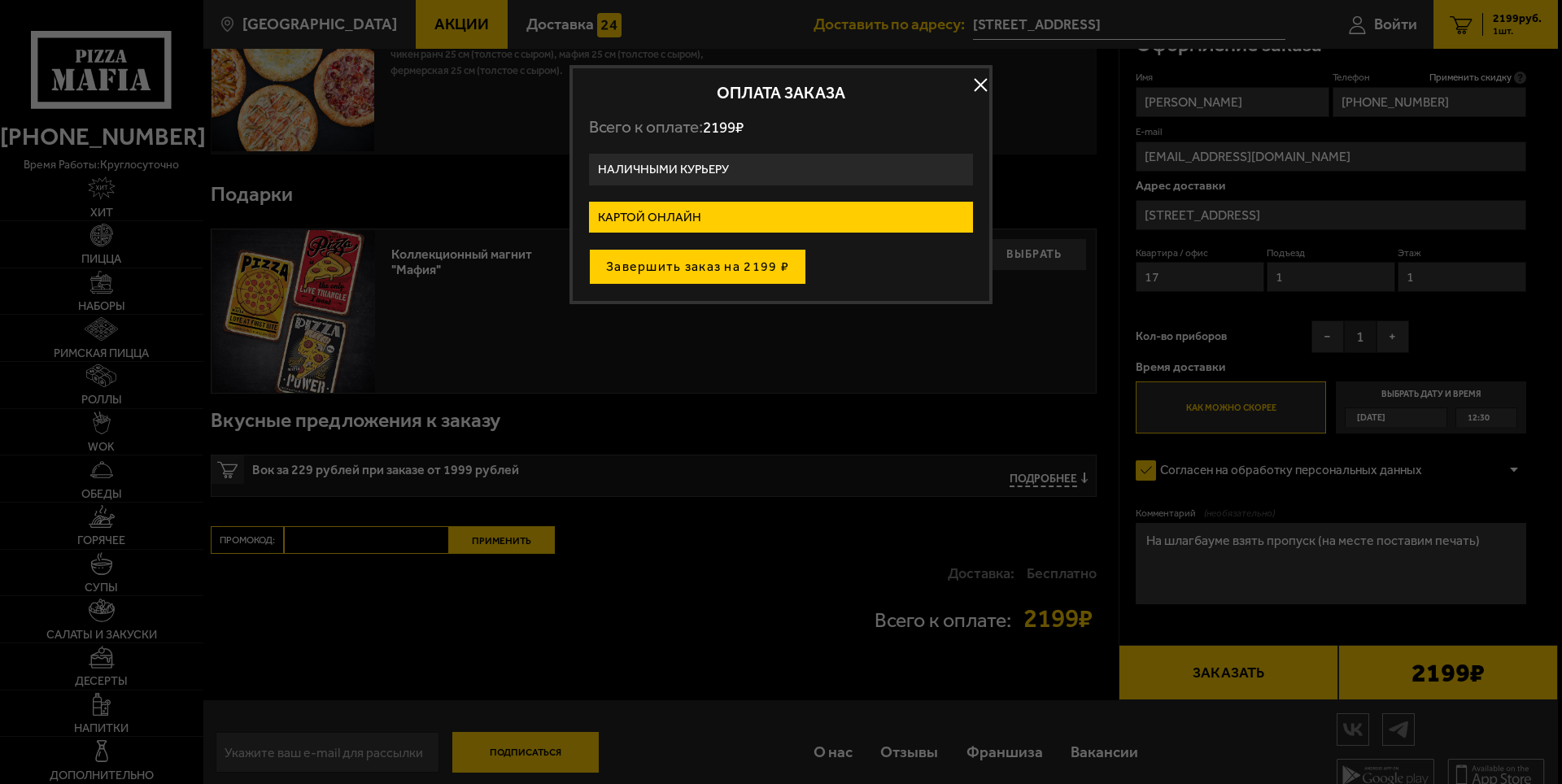
click at [702, 264] on button "Завершить заказ на 2199 ₽" at bounding box center [698, 267] width 217 height 36
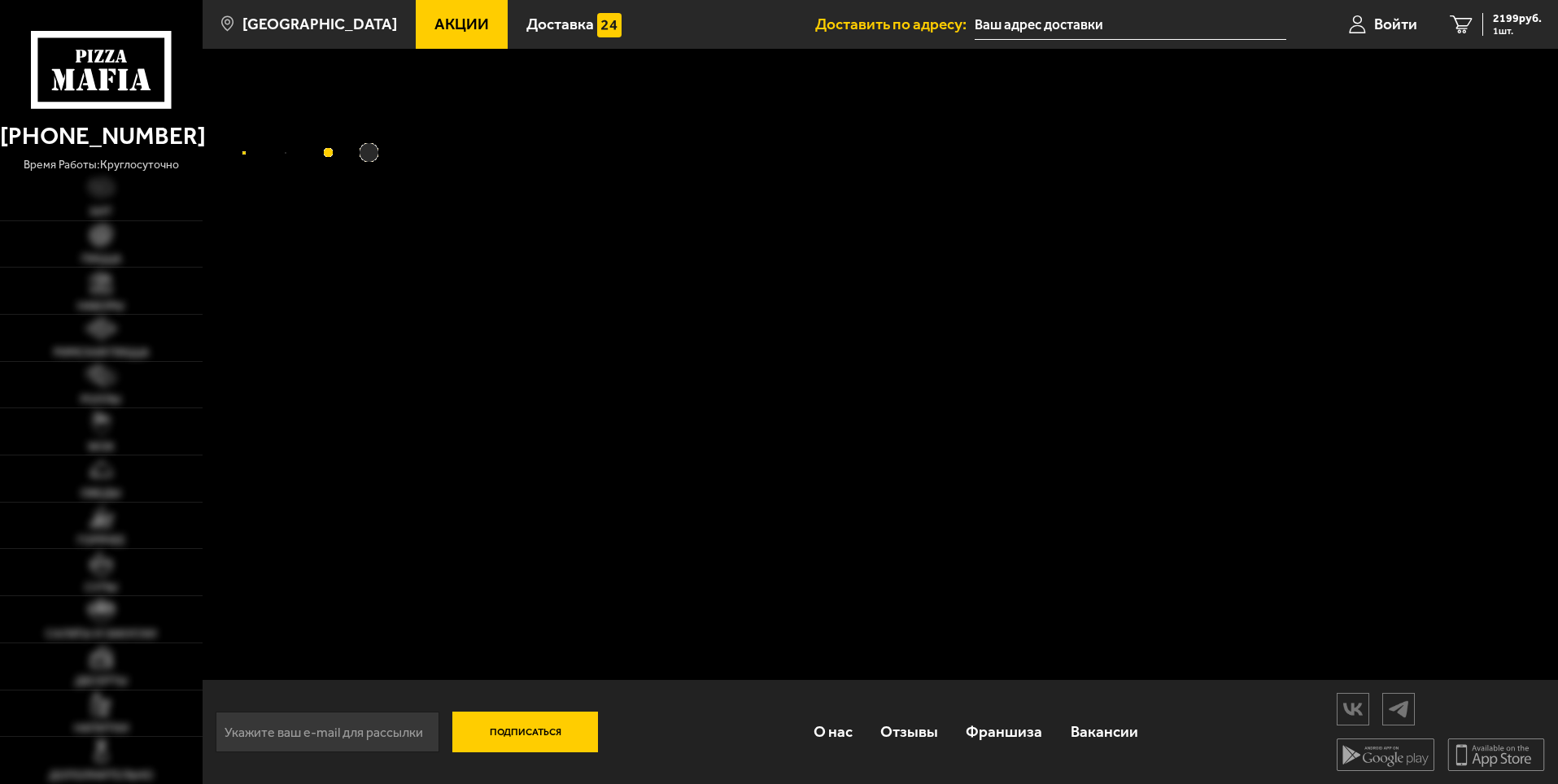
type input "[STREET_ADDRESS]"
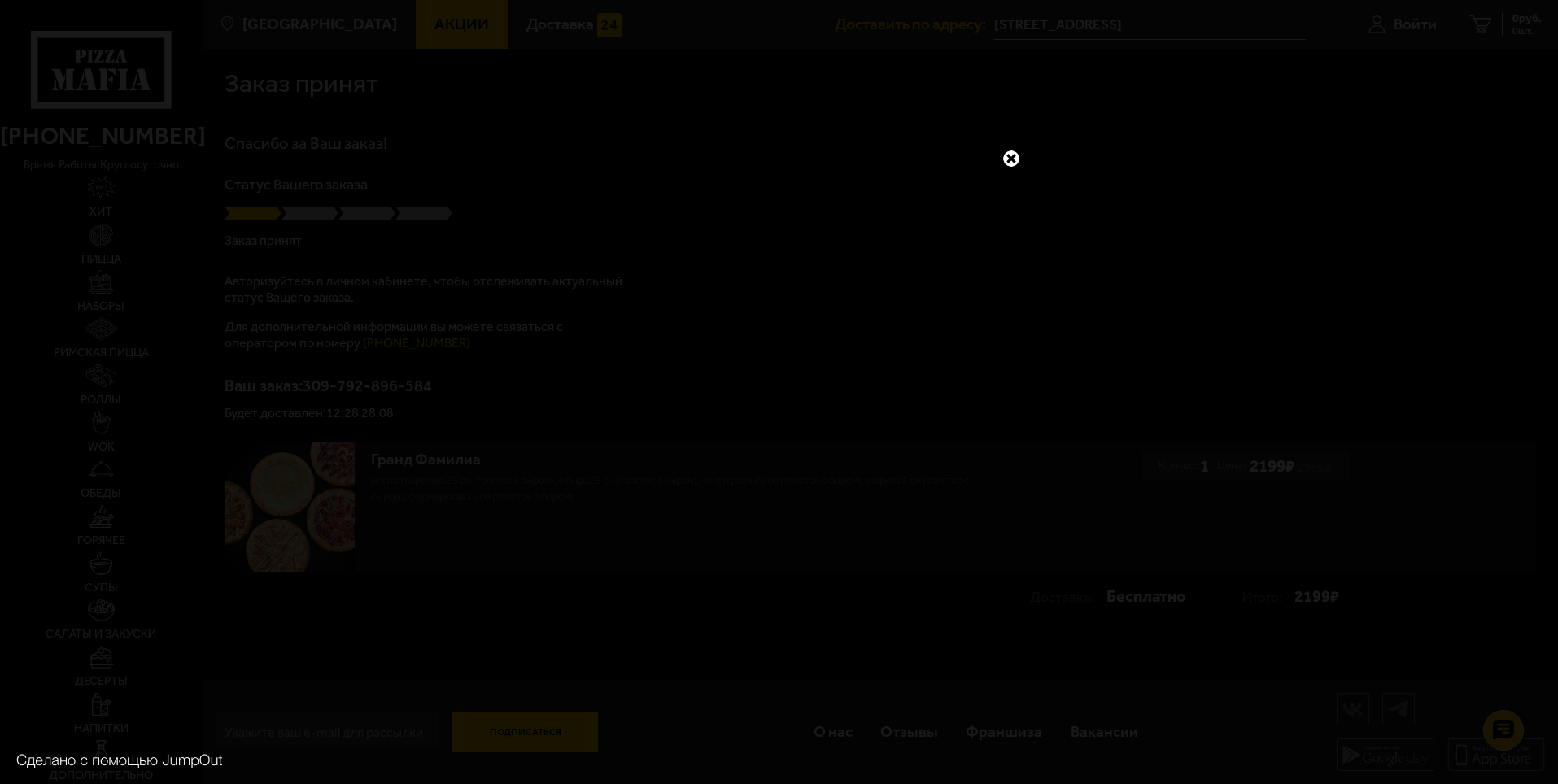
click at [1008, 159] on link at bounding box center [1011, 158] width 21 height 21
